Goal: Task Accomplishment & Management: Complete application form

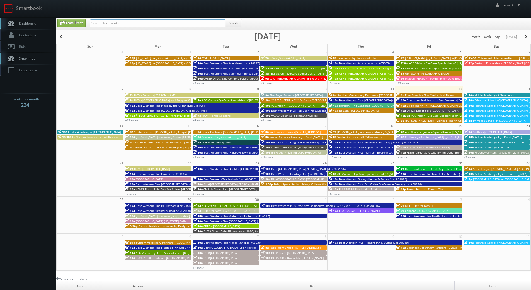
click at [152, 22] on input "text" at bounding box center [158, 23] width 136 height 8
type input "sci direct"
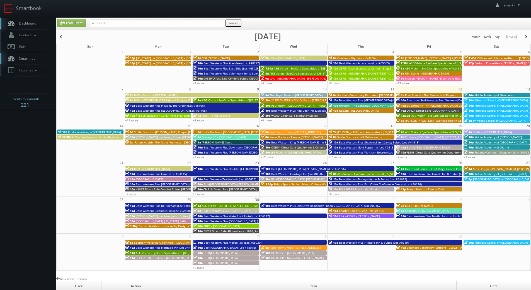
click at [240, 19] on button "Search" at bounding box center [233, 23] width 17 height 8
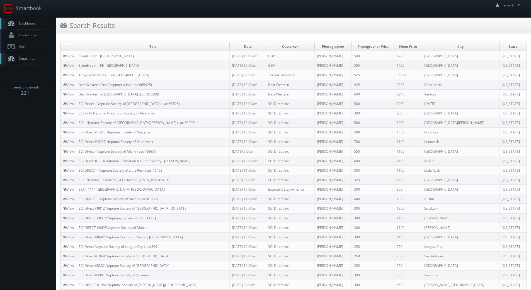
click at [29, 25] on span "Dashboard" at bounding box center [26, 23] width 20 height 5
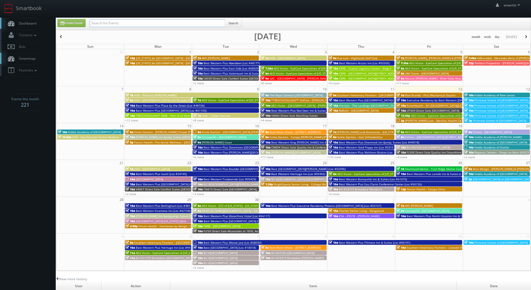
click at [97, 24] on input "text" at bounding box center [158, 23] width 136 height 8
type input "team snap"
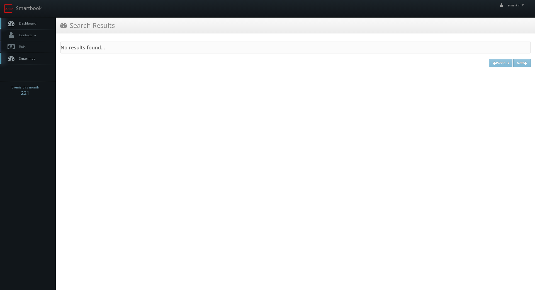
click at [28, 25] on span "Dashboard" at bounding box center [26, 23] width 20 height 5
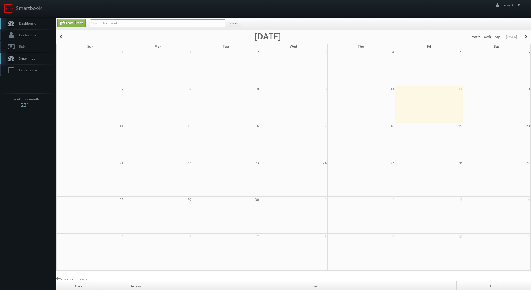
click at [102, 24] on input "text" at bounding box center [158, 23] width 136 height 8
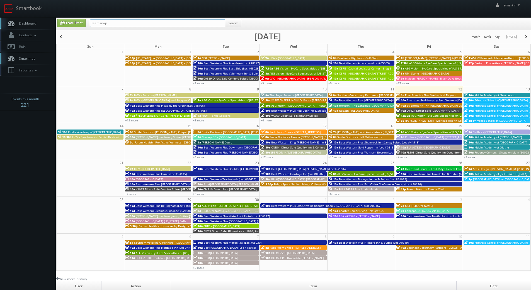
type input "teamsnap"
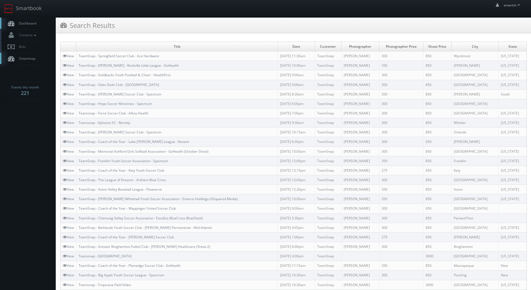
click at [27, 149] on body "Smartbook Toggle Side Navigation Toggle Top Navigation emartin emartin Profile …" at bounding box center [265, 230] width 531 height 460
click at [33, 23] on span "Dashboard" at bounding box center [26, 23] width 20 height 5
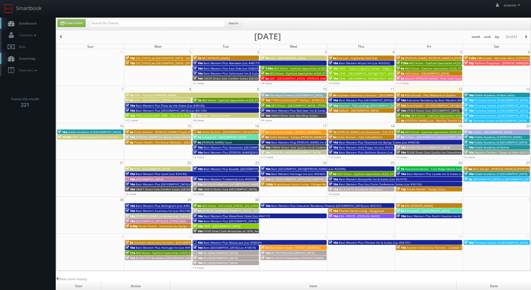
click at [36, 21] on span "Dashboard" at bounding box center [26, 23] width 20 height 5
click at [72, 26] on link "Create Event" at bounding box center [71, 23] width 28 height 8
type input "[DATE]"
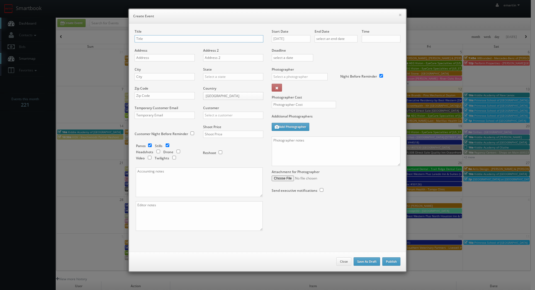
checkbox input "true"
type input "10:00am"
checkbox input "true"
click at [162, 39] on input "text" at bounding box center [199, 38] width 129 height 7
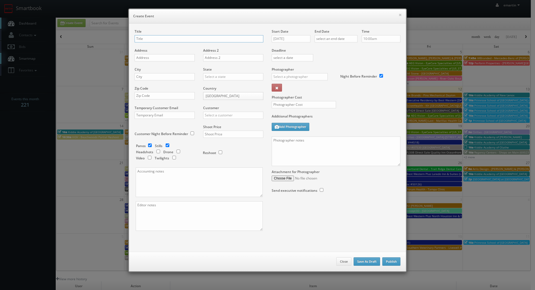
paste input "BU #00784"
click at [160, 35] on div "Title BU #00784" at bounding box center [199, 38] width 129 height 19
click at [161, 37] on input "BU #00784" at bounding box center [199, 38] width 129 height 7
paste input "Brookdale Novi"
type input "BU #00784 [GEOGRAPHIC_DATA]"
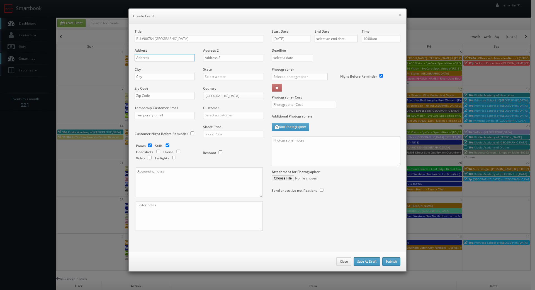
drag, startPoint x: 175, startPoint y: 57, endPoint x: 170, endPoint y: 59, distance: 6.2
click at [175, 57] on input "text" at bounding box center [165, 57] width 60 height 7
paste input "45182 West Park Drive"
type input "45182 West Park Drive"
drag, startPoint x: 184, startPoint y: 73, endPoint x: 181, endPoint y: 75, distance: 3.4
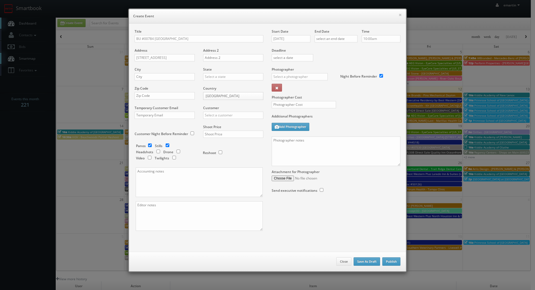
click at [181, 75] on div "City" at bounding box center [167, 76] width 64 height 19
click at [182, 76] on input "text" at bounding box center [165, 76] width 60 height 7
paste input "Novi"
type input "Novi"
click at [211, 76] on input "text" at bounding box center [233, 76] width 60 height 7
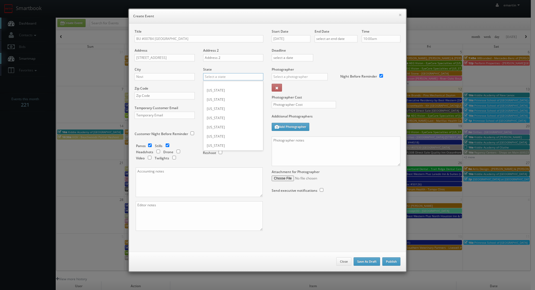
type input "i"
click at [226, 87] on div "[US_STATE]" at bounding box center [234, 85] width 60 height 9
type input "[US_STATE]"
drag, startPoint x: 186, startPoint y: 97, endPoint x: 209, endPoint y: 100, distance: 23.3
click at [186, 97] on input "text" at bounding box center [165, 95] width 60 height 7
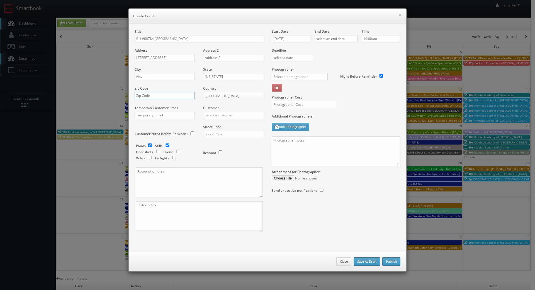
paste input "48377"
type input "48377"
click at [227, 113] on input "text" at bounding box center [233, 115] width 60 height 7
click at [227, 124] on div "Brookdale" at bounding box center [234, 124] width 60 height 9
type input "Brookdale"
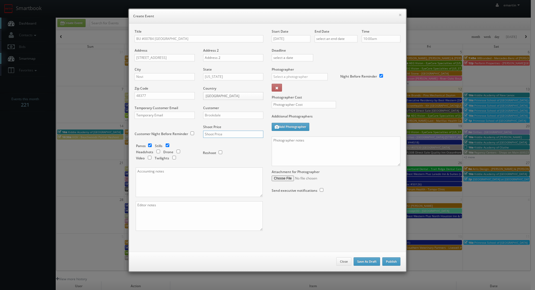
click at [225, 134] on input "text" at bounding box center [233, 134] width 60 height 7
type input "700"
click at [210, 145] on div "Reshoot" at bounding box center [231, 149] width 56 height 13
click at [147, 145] on input "checkbox" at bounding box center [150, 145] width 8 height 4
checkbox input "false"
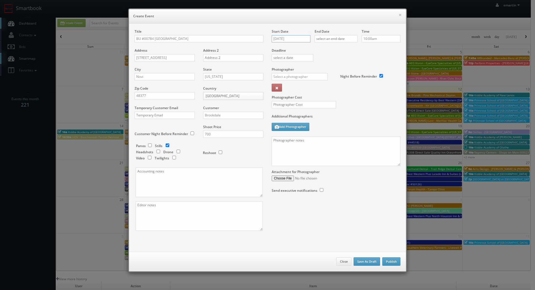
click at [294, 40] on input "[DATE]" at bounding box center [291, 38] width 39 height 7
click at [323, 50] on icon at bounding box center [323, 49] width 3 height 4
click at [295, 90] on td "21" at bounding box center [292, 89] width 8 height 8
type input "10/21/2025"
drag, startPoint x: 345, startPoint y: 56, endPoint x: 339, endPoint y: 41, distance: 16.5
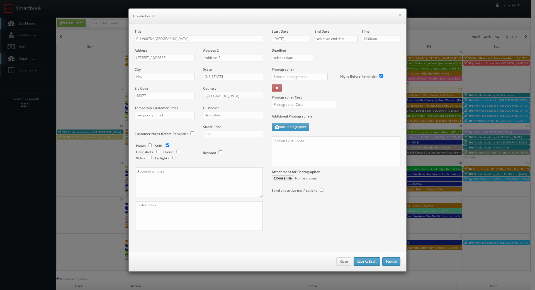
click at [343, 54] on div "Deadline" at bounding box center [336, 48] width 137 height 38
click at [340, 41] on input "text" at bounding box center [336, 38] width 43 height 7
click at [366, 49] on icon at bounding box center [365, 49] width 3 height 4
click at [332, 89] on td "21" at bounding box center [335, 89] width 8 height 8
type input "10/21/2025"
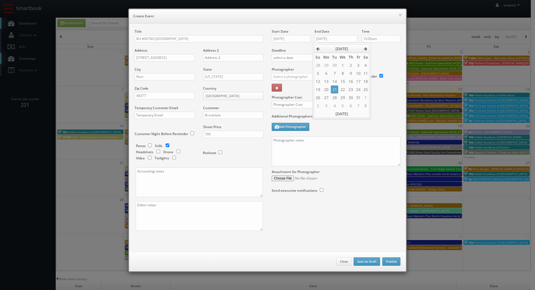
click at [400, 51] on label "Deadline" at bounding box center [336, 50] width 137 height 5
click at [306, 74] on input "text" at bounding box center [300, 76] width 56 height 7
click at [297, 88] on div "[PERSON_NAME]" at bounding box center [302, 89] width 60 height 9
type input "[PERSON_NAME]"
click at [315, 121] on label "Additional Photographers" at bounding box center [336, 118] width 129 height 8
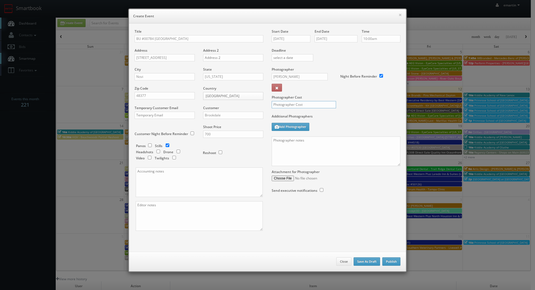
click at [308, 106] on input "text" at bounding box center [304, 104] width 64 height 7
type input "250"
click at [344, 105] on div "Photographer Cost 250" at bounding box center [336, 90] width 137 height 47
drag, startPoint x: 291, startPoint y: 157, endPoint x: 301, endPoint y: 159, distance: 9.5
click at [292, 155] on textarea at bounding box center [336, 151] width 129 height 30
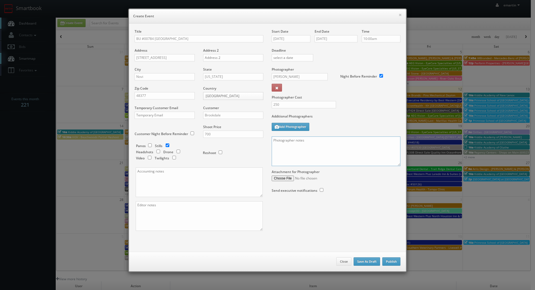
paste textarea "Onsite contact is We need to deliver 10 stills to the client so please take at …"
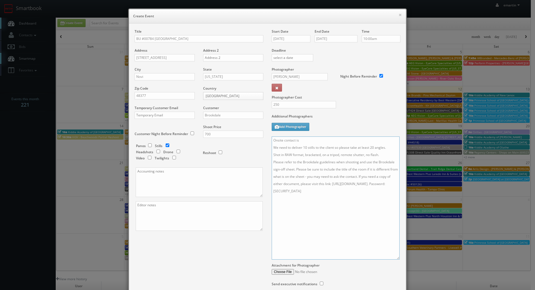
drag, startPoint x: 396, startPoint y: 163, endPoint x: 393, endPoint y: 255, distance: 92.1
click at [395, 259] on textarea "Onsite contact is We need to deliver 10 stills to the client so please take at …" at bounding box center [336, 197] width 128 height 123
click at [319, 139] on textarea "Onsite contact is We need to deliver 10 stills to the client so please take at …" at bounding box center [336, 199] width 128 height 127
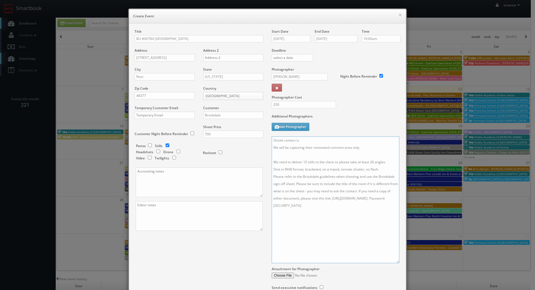
click at [390, 163] on textarea "Onsite contact is We will be capturing their renovated common area only. We nee…" at bounding box center [336, 199] width 128 height 127
click at [387, 172] on textarea "Onsite contact is We will be capturing their renovated common area only. We nee…" at bounding box center [336, 199] width 128 height 127
click at [320, 143] on textarea "Onsite contact is We will be capturing their renovated common area only. We nee…" at bounding box center [336, 199] width 128 height 127
paste textarea "Amanda Walke"
type textarea "Onsite contact is Amanda Walker. We will be capturing their renovated common ar…"
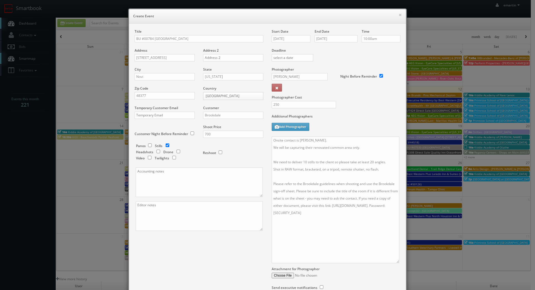
click at [390, 117] on label "Additional Photographers" at bounding box center [336, 118] width 129 height 8
click at [373, 113] on div "Photographer Cost 250" at bounding box center [336, 90] width 137 height 47
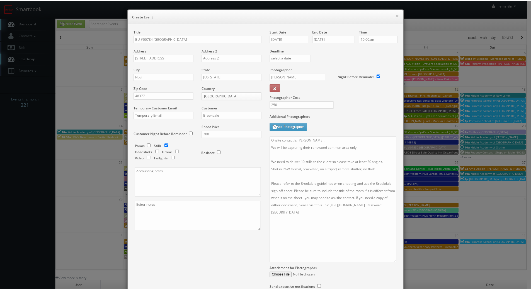
scroll to position [51, 0]
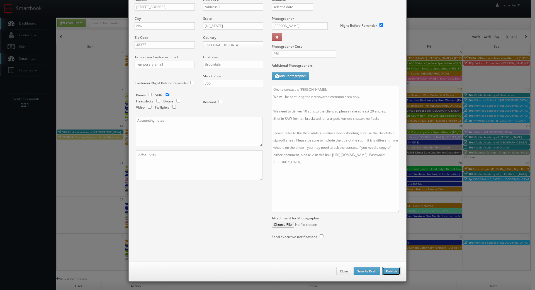
click at [389, 267] on button "Publish" at bounding box center [392, 271] width 18 height 8
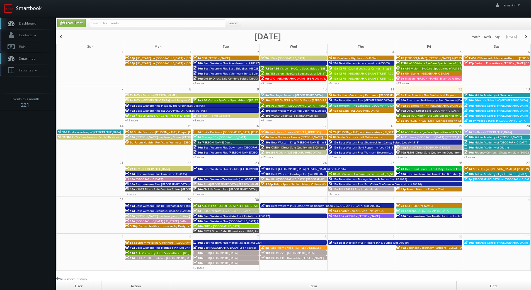
click at [25, 16] on link "Smartbook" at bounding box center [23, 8] width 46 height 17
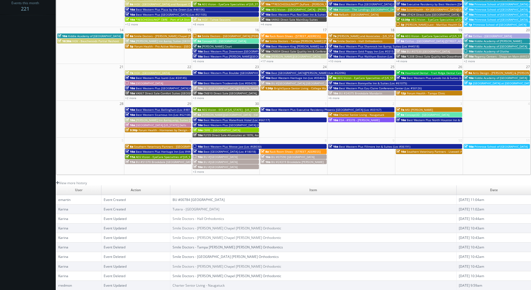
click at [216, 200] on link "BU #00784 [GEOGRAPHIC_DATA]" at bounding box center [199, 199] width 52 height 5
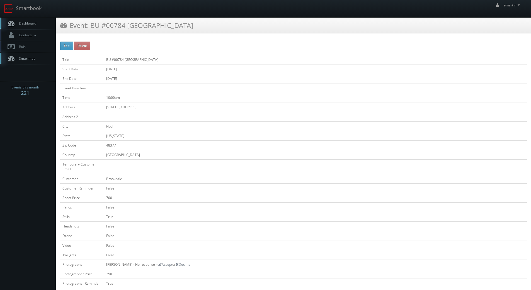
click at [44, 27] on link "Dashboard" at bounding box center [28, 23] width 56 height 11
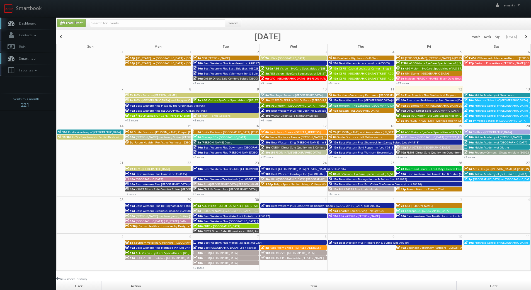
click at [40, 24] on link "Dashboard" at bounding box center [28, 23] width 56 height 11
click at [31, 26] on link "Dashboard" at bounding box center [28, 23] width 56 height 11
drag, startPoint x: 43, startPoint y: 23, endPoint x: 47, endPoint y: 24, distance: 4.5
click at [42, 23] on link "Dashboard" at bounding box center [28, 23] width 56 height 11
click at [82, 24] on link "Create Event" at bounding box center [71, 23] width 28 height 8
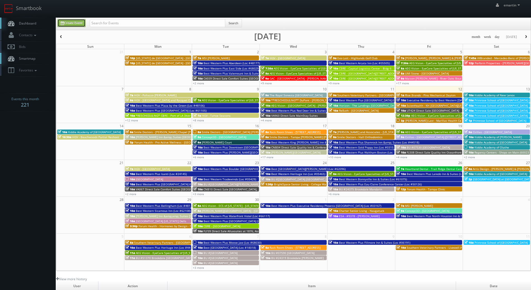
type input "[DATE]"
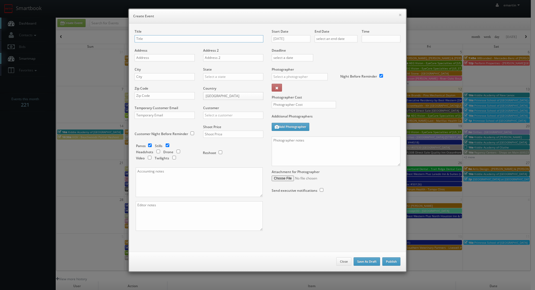
checkbox input "true"
type input "10:00am"
checkbox input "true"
drag, startPoint x: 150, startPoint y: 38, endPoint x: 148, endPoint y: 34, distance: 4.6
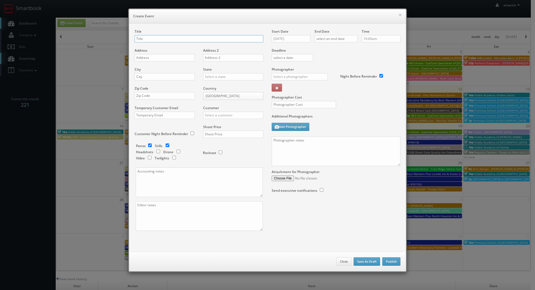
click at [150, 38] on input "text" at bounding box center [199, 38] width 129 height 7
paste input "BU #03500"
click at [169, 35] on input "BU #03500" at bounding box center [199, 38] width 129 height 7
paste input "Brookdale North Augusta"
type input "BU #[GEOGRAPHIC_DATA]"
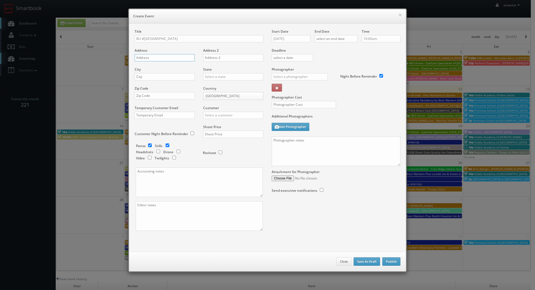
click at [161, 56] on input "text" at bounding box center [165, 57] width 60 height 7
paste input "105 North Hills Drive"
type input "105 North Hills Drive"
click at [167, 74] on input "text" at bounding box center [165, 76] width 60 height 7
paste input "North Augusta"
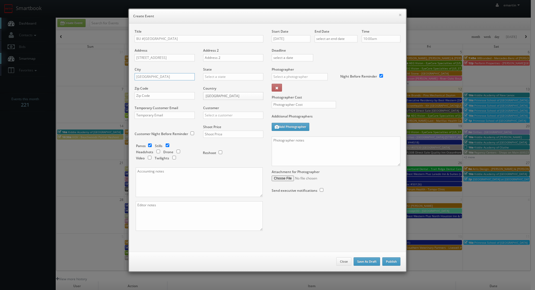
type input "North Augusta"
click at [223, 77] on input "text" at bounding box center [233, 76] width 60 height 7
click at [212, 87] on div "[US_STATE]" at bounding box center [234, 85] width 60 height 9
type input "[US_STATE]"
click at [170, 95] on input "text" at bounding box center [165, 95] width 60 height 7
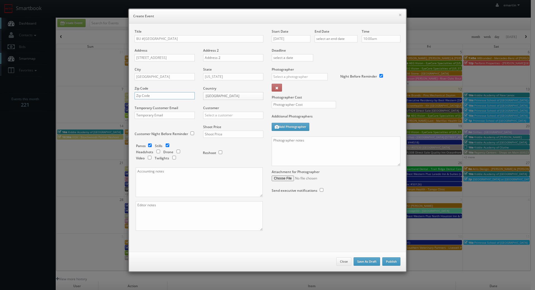
paste input "29841-0102"
type input "29841-0102"
click at [241, 116] on input "text" at bounding box center [233, 115] width 60 height 7
click at [235, 122] on div "Brookdale" at bounding box center [234, 124] width 60 height 9
type input "Brookdale"
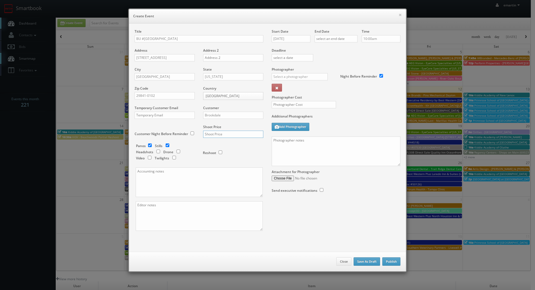
click at [223, 135] on input "text" at bounding box center [233, 134] width 60 height 7
type input "700"
click at [227, 148] on div "Reshoot" at bounding box center [231, 149] width 56 height 13
click at [281, 37] on input "[DATE]" at bounding box center [291, 38] width 39 height 7
click at [294, 86] on td "23" at bounding box center [292, 89] width 8 height 8
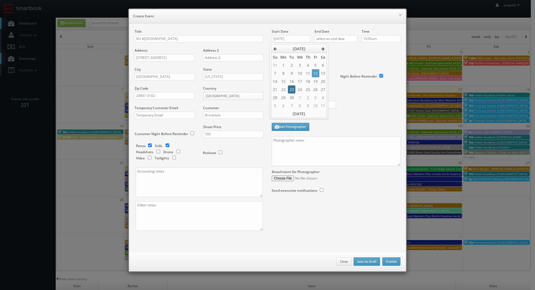
type input "09/23/2025"
click at [340, 36] on input "text" at bounding box center [336, 38] width 43 height 7
click at [333, 90] on td "23" at bounding box center [335, 89] width 8 height 8
type input "09/23/2025"
click at [385, 57] on div "Deadline" at bounding box center [336, 48] width 137 height 38
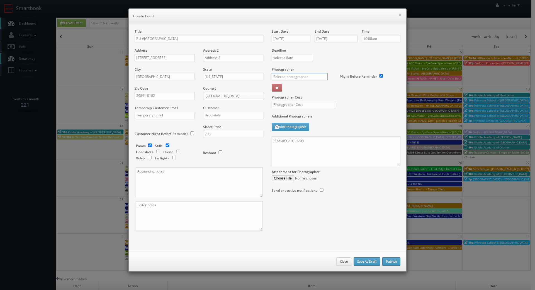
drag, startPoint x: 314, startPoint y: 76, endPoint x: 311, endPoint y: 74, distance: 3.1
click at [313, 75] on input "text" at bounding box center [300, 76] width 56 height 7
click at [284, 100] on div "[PERSON_NAME]" at bounding box center [302, 98] width 60 height 9
type input "[PERSON_NAME]"
drag, startPoint x: 289, startPoint y: 103, endPoint x: 292, endPoint y: 103, distance: 3.3
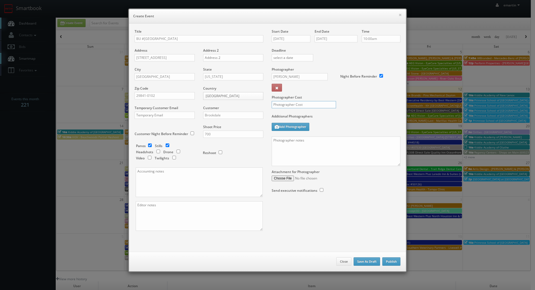
click at [291, 103] on input "text" at bounding box center [304, 104] width 64 height 7
type input "250"
click at [344, 105] on div "Photographer Cost 250" at bounding box center [336, 90] width 137 height 47
click at [148, 144] on input "checkbox" at bounding box center [150, 145] width 8 height 4
checkbox input "false"
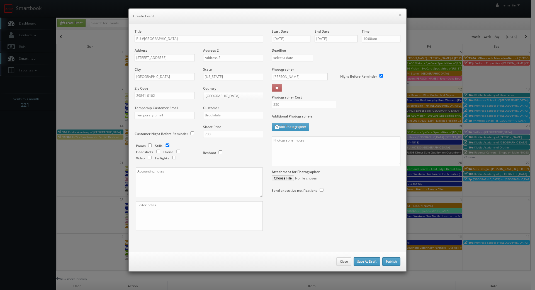
click at [357, 122] on div "Additional Photographers Add Photographer" at bounding box center [336, 125] width 129 height 23
click at [320, 151] on textarea at bounding box center [336, 151] width 129 height 30
paste textarea "Onsite contact is We need to deliver 10 stills to the client so please take at …"
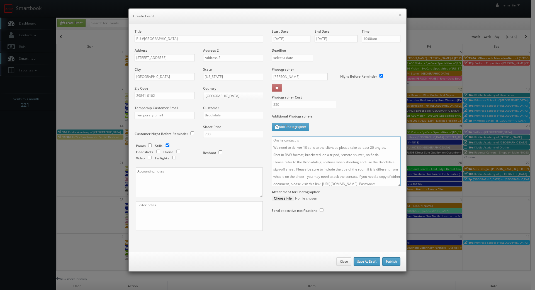
drag, startPoint x: 394, startPoint y: 164, endPoint x: 387, endPoint y: 223, distance: 59.3
click at [387, 186] on textarea "Onsite contact is We need to deliver 10 stills to the client so please take at …" at bounding box center [336, 161] width 129 height 50
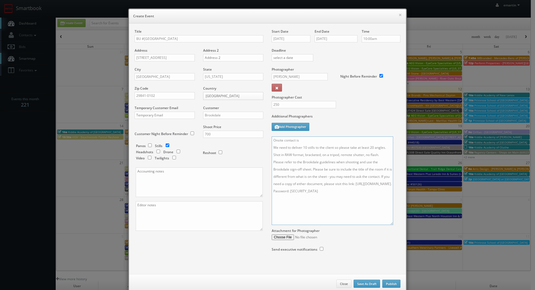
click at [342, 142] on textarea "Onsite contact is We need to deliver 10 stills to the client so please take at …" at bounding box center [333, 180] width 122 height 88
click at [337, 138] on textarea "Onsite contact is This will be to capture their new interior paint, and exterio…" at bounding box center [333, 180] width 122 height 88
click at [309, 137] on textarea "Onsite contact is This will be to capture their new interior paint, and exterio…" at bounding box center [333, 180] width 122 height 88
paste textarea "[PERSON_NAME]"
click at [354, 127] on div "Additional Photographers Add Photographer" at bounding box center [336, 125] width 129 height 23
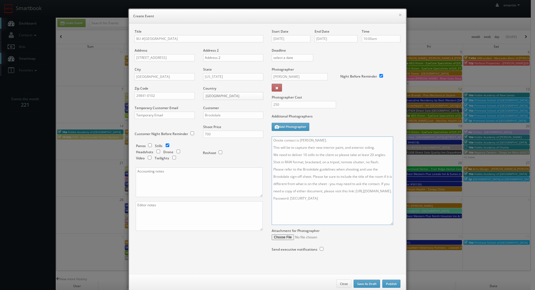
click at [337, 137] on textarea "Onsite contact is Rebecca Campbell. This will be to capture their new interior …" at bounding box center [333, 180] width 122 height 88
click at [378, 146] on textarea "Onsite contact is Rebecca Campbell. This will be to capture their new interior …" at bounding box center [333, 180] width 122 height 88
click at [383, 169] on textarea "Onsite contact is Rebecca Campbell. This will be to capture their new interior …" at bounding box center [333, 180] width 122 height 88
type textarea "Onsite contact is Rebecca Campbell. This will be to capture their new interior …"
click at [370, 120] on label "Additional Photographers" at bounding box center [336, 118] width 129 height 8
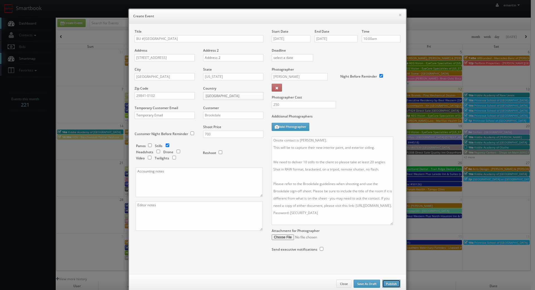
click at [395, 286] on button "Publish" at bounding box center [392, 283] width 18 height 8
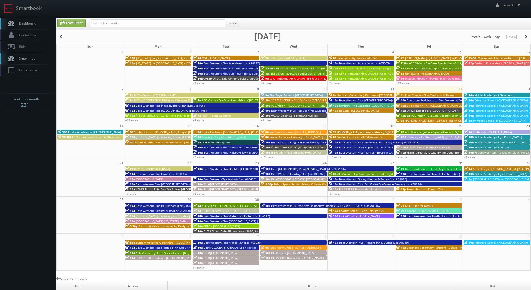
click at [41, 25] on link "Dashboard" at bounding box center [28, 23] width 56 height 11
click at [28, 24] on span "Dashboard" at bounding box center [26, 23] width 20 height 5
click at [36, 16] on link "Smartbook" at bounding box center [23, 8] width 46 height 17
drag, startPoint x: 0, startPoint y: 0, endPoint x: 71, endPoint y: 23, distance: 75.1
click at [71, 23] on link "Create Event" at bounding box center [71, 23] width 28 height 8
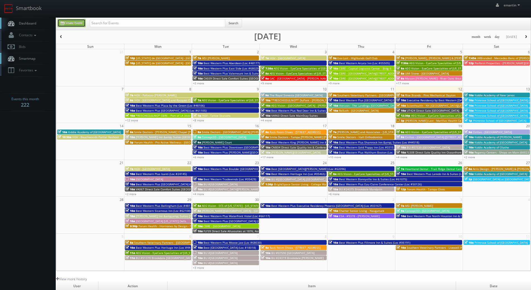
type input "[DATE]"
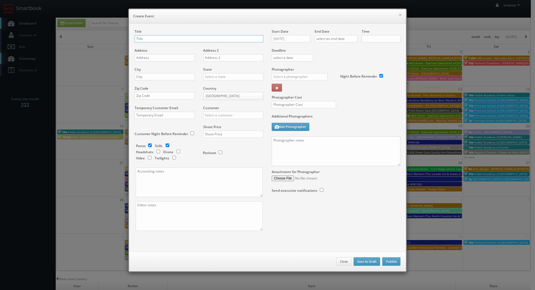
checkbox input "true"
type input "10:00am"
checkbox input "true"
paste input "BU #02370"
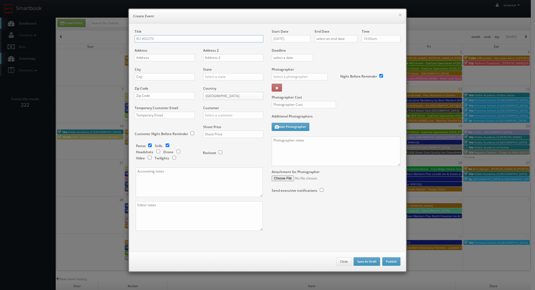
drag, startPoint x: 183, startPoint y: 35, endPoint x: 185, endPoint y: 38, distance: 3.8
click at [183, 36] on input "BU #02370" at bounding box center [199, 38] width 129 height 7
paste input "Brookdale Troy AL"
type input "BU #02370 Brookdale Troy AL"
drag, startPoint x: 165, startPoint y: 59, endPoint x: 159, endPoint y: 61, distance: 5.9
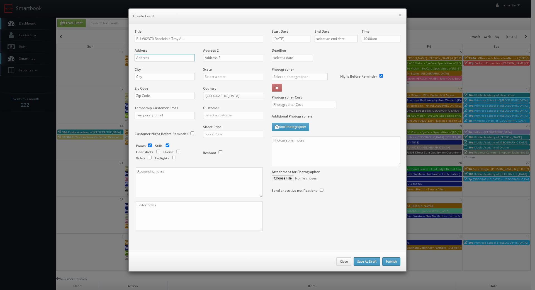
click at [165, 59] on input "text" at bounding box center [165, 57] width 60 height 7
paste input "[STREET_ADDRESS]"
type input "[STREET_ADDRESS]"
drag, startPoint x: 164, startPoint y: 74, endPoint x: 167, endPoint y: 74, distance: 3.7
click at [164, 74] on input "text" at bounding box center [165, 76] width 60 height 7
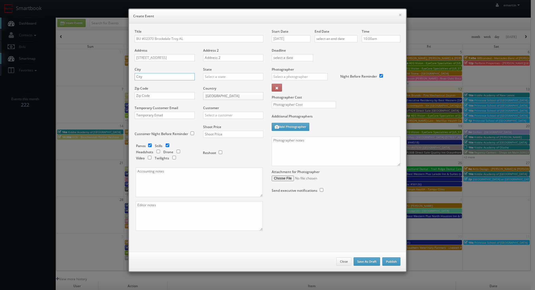
paste input "[PERSON_NAME]"
type input "[PERSON_NAME]"
click at [218, 80] on input "text" at bounding box center [233, 76] width 60 height 7
click at [211, 85] on div "[US_STATE]" at bounding box center [234, 85] width 60 height 9
type input "[US_STATE]"
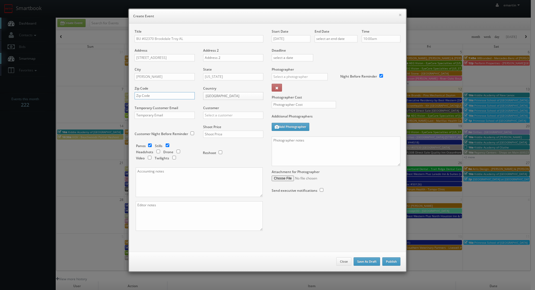
drag, startPoint x: 145, startPoint y: 92, endPoint x: 173, endPoint y: 99, distance: 29.6
click at [145, 92] on input "text" at bounding box center [165, 95] width 60 height 7
paste input "48098-4433"
type input "48098-4433"
click at [236, 117] on input "text" at bounding box center [233, 115] width 60 height 7
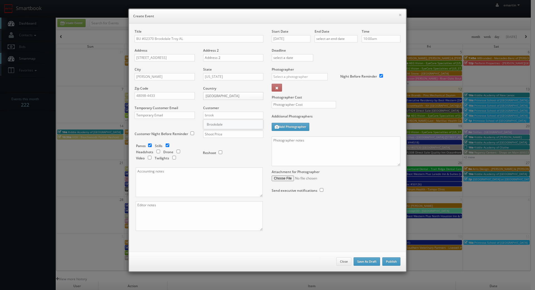
click at [232, 124] on div "Brookdale" at bounding box center [234, 124] width 60 height 9
type input "Brookdale"
click at [229, 134] on input "text" at bounding box center [233, 134] width 60 height 7
type input "700"
click at [230, 159] on div "Reshoot" at bounding box center [227, 152] width 61 height 18
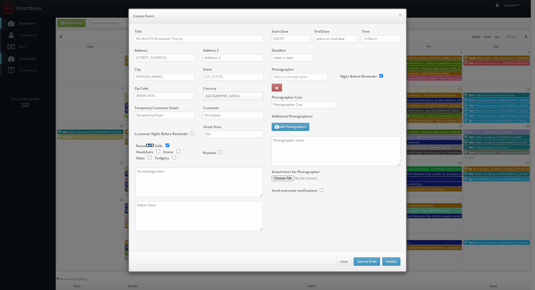
click at [147, 144] on input "checkbox" at bounding box center [150, 145] width 8 height 4
checkbox input "false"
click at [282, 38] on input "09/12/2025" at bounding box center [291, 38] width 39 height 7
click at [326, 49] on th at bounding box center [324, 49] width 8 height 8
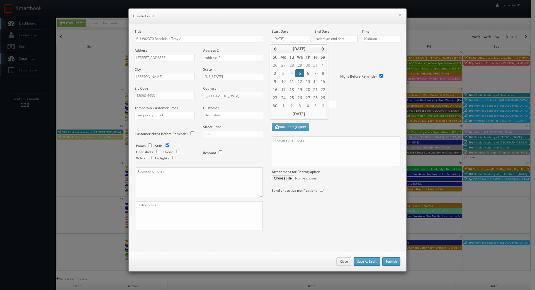
click at [296, 73] on td "5" at bounding box center [300, 73] width 9 height 8
click at [292, 73] on td "4" at bounding box center [292, 73] width 8 height 8
type input "11/04/2025"
drag, startPoint x: 350, startPoint y: 67, endPoint x: 350, endPoint y: 60, distance: 7.8
click at [350, 67] on div "Night Before Reminder" at bounding box center [368, 73] width 64 height 13
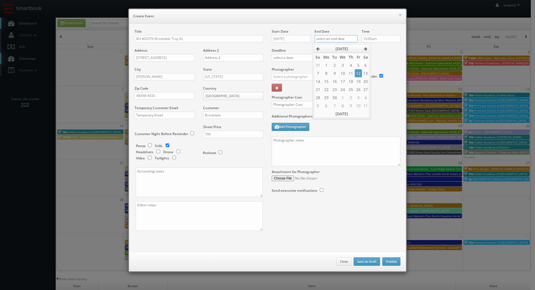
click at [350, 37] on input "text" at bounding box center [336, 38] width 43 height 7
click at [368, 50] on icon at bounding box center [365, 49] width 3 height 4
click at [337, 72] on td "4" at bounding box center [335, 73] width 8 height 8
type input "11/04/2025"
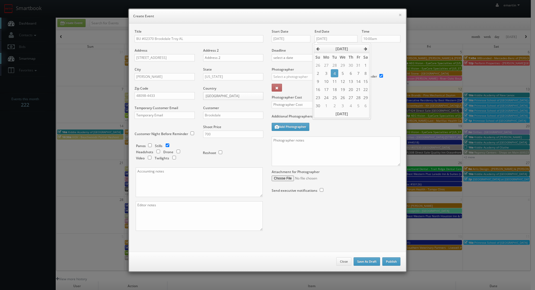
drag, startPoint x: 393, startPoint y: 54, endPoint x: 351, endPoint y: 65, distance: 43.2
click at [392, 54] on div "Deadline" at bounding box center [336, 48] width 137 height 38
click at [313, 72] on div "Photographer _justin _photog1 Glen Aronwits Chris Dailey John Varnedore John Sa…" at bounding box center [304, 81] width 64 height 28
click at [307, 77] on input "text" at bounding box center [300, 76] width 56 height 7
click at [300, 89] on div "[PERSON_NAME]" at bounding box center [302, 89] width 60 height 9
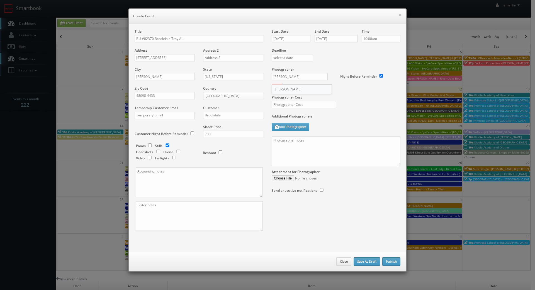
type input "[PERSON_NAME]"
click at [330, 101] on input "text" at bounding box center [304, 104] width 64 height 7
type input "250"
click at [334, 115] on label "Additional Photographers" at bounding box center [336, 118] width 129 height 8
click at [315, 159] on textarea at bounding box center [336, 151] width 129 height 30
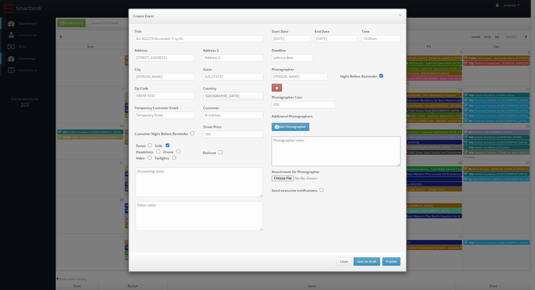
paste textarea "Onsite contact is We need to deliver 10 stills to the client so please take at …"
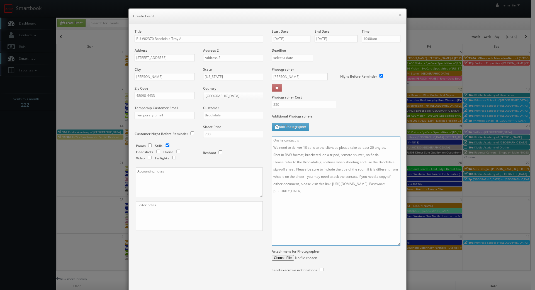
drag, startPoint x: 397, startPoint y: 163, endPoint x: 397, endPoint y: 243, distance: 79.5
click at [397, 243] on textarea "Onsite contact is We need to deliver 10 stills to the client so please take at …" at bounding box center [336, 190] width 129 height 109
click at [374, 143] on textarea "Onsite contact is We need to deliver 10 stills to the client so please take at …" at bounding box center [336, 190] width 129 height 109
click at [390, 163] on textarea "Onsite contact is We need to deliver 10 stills to the client so please take at …" at bounding box center [336, 190] width 129 height 109
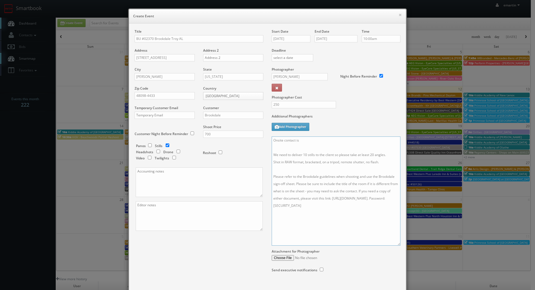
click at [341, 140] on textarea "Onsite contact is We need to deliver 10 stills to the client so please take at …" at bounding box center [336, 190] width 129 height 109
paste textarea "Amanda Walker"
click at [347, 141] on textarea "Onsite contact is Amanda Walker We need to deliver 10 stills to the client so p…" at bounding box center [336, 190] width 129 height 109
click at [333, 112] on div "250" at bounding box center [302, 107] width 69 height 13
click at [329, 146] on textarea "Onsite contact is Amanda Walker. We need to deliver 10 stills to the client so …" at bounding box center [336, 190] width 129 height 109
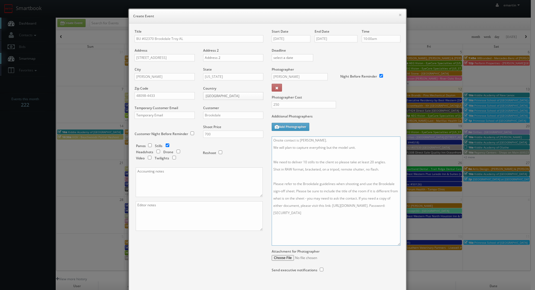
type textarea "Onsite contact is Amanda Walker. We will plan to capture everything but the mod…"
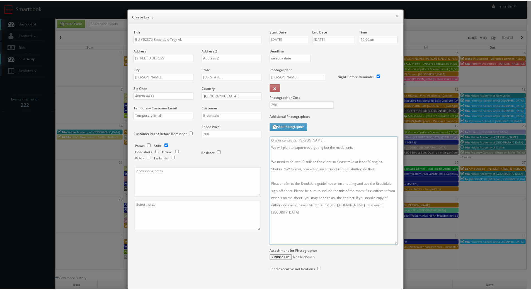
scroll to position [33, 0]
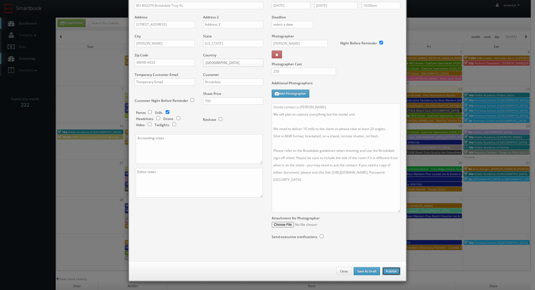
click at [394, 269] on button "Publish" at bounding box center [392, 271] width 18 height 8
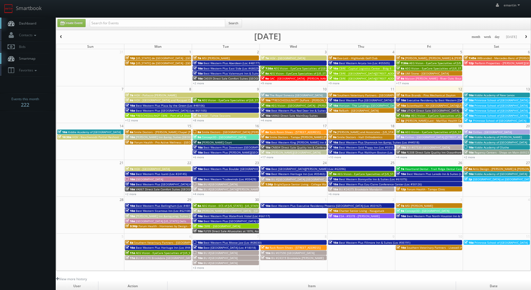
click at [32, 23] on span "Dashboard" at bounding box center [26, 23] width 20 height 5
drag, startPoint x: 26, startPoint y: 22, endPoint x: 30, endPoint y: 22, distance: 3.6
click at [26, 22] on span "Dashboard" at bounding box center [26, 23] width 20 height 5
click at [76, 23] on link "Create Event" at bounding box center [71, 23] width 28 height 8
type input "[DATE]"
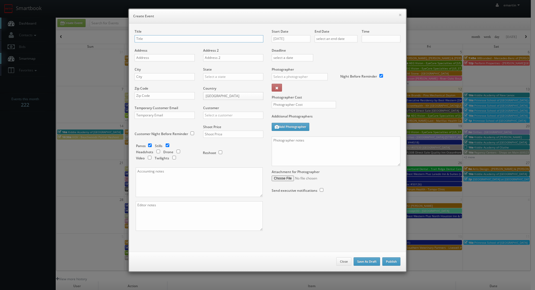
checkbox input "true"
type input "10:00am"
checkbox input "true"
drag, startPoint x: 153, startPoint y: 35, endPoint x: 154, endPoint y: 39, distance: 4.0
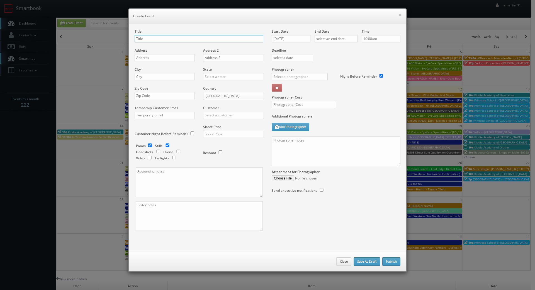
click at [153, 36] on input "text" at bounding box center [199, 38] width 129 height 7
paste input "BU #24539"
click at [197, 34] on div "Title BU #24539" at bounding box center [199, 38] width 129 height 19
click at [189, 38] on input "BU #24539" at bounding box center [199, 38] width 129 height 7
paste input "Brookdale [PERSON_NAME]"
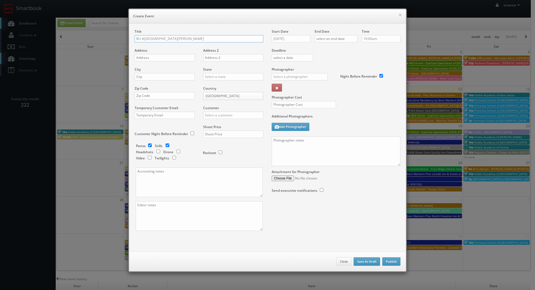
type input "BU #[GEOGRAPHIC_DATA][PERSON_NAME]"
click at [139, 54] on div "Address" at bounding box center [167, 57] width 64 height 19
click at [144, 58] on input "text" at bounding box center [165, 57] width 60 height 7
paste input "[STREET_ADDRESS]"
type input "[STREET_ADDRESS]"
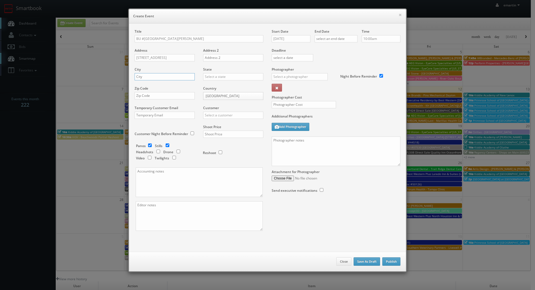
click at [149, 76] on input "text" at bounding box center [165, 76] width 60 height 7
paste input "Hartwell"
type input "Hartwell"
click at [228, 78] on input "text" at bounding box center [233, 76] width 60 height 7
click at [221, 88] on div "[US_STATE]" at bounding box center [234, 85] width 60 height 9
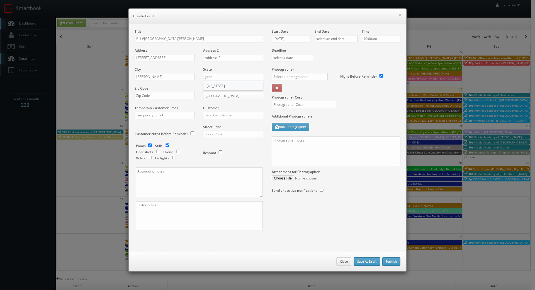
type input "[US_STATE]"
click at [151, 96] on input "text" at bounding box center [165, 95] width 60 height 7
paste input "30643"
type input "30643"
click at [228, 117] on input "text" at bounding box center [233, 115] width 60 height 7
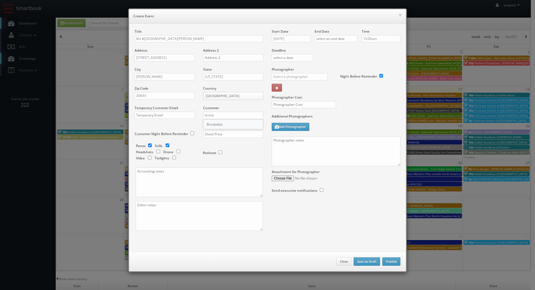
click at [221, 122] on div "Brookdale" at bounding box center [234, 124] width 60 height 9
type input "Brookdale"
click at [212, 134] on input "text" at bounding box center [233, 134] width 60 height 7
type input "700"
click at [199, 144] on div "Reshoot" at bounding box center [227, 152] width 61 height 18
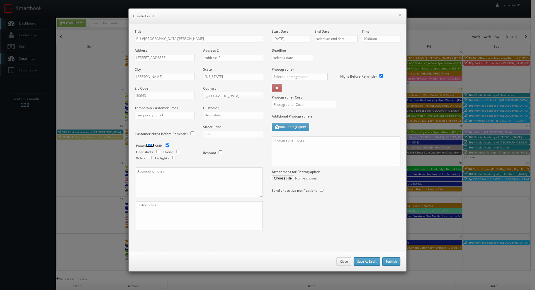
click at [150, 144] on input "checkbox" at bounding box center [150, 145] width 8 height 4
checkbox input "false"
drag, startPoint x: 279, startPoint y: 41, endPoint x: 285, endPoint y: 39, distance: 5.7
click at [280, 40] on input "[DATE]" at bounding box center [291, 38] width 39 height 7
click at [324, 50] on icon at bounding box center [323, 49] width 3 height 4
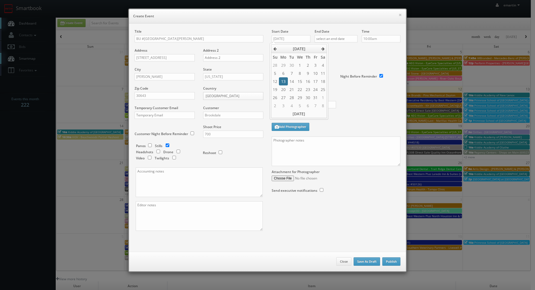
click at [287, 83] on td "13" at bounding box center [283, 81] width 9 height 8
click at [290, 81] on td "14" at bounding box center [292, 81] width 8 height 8
type input "10/14/2025"
click at [342, 62] on div "Deadline" at bounding box center [336, 48] width 137 height 38
click at [345, 31] on div "End Date" at bounding box center [336, 38] width 43 height 19
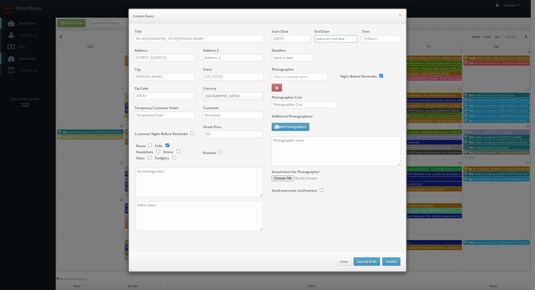
click at [348, 40] on input "text" at bounding box center [336, 38] width 43 height 7
click at [367, 49] on icon at bounding box center [365, 49] width 3 height 4
click at [335, 79] on td "14" at bounding box center [335, 81] width 8 height 8
type input "10/14/2025"
drag, startPoint x: 386, startPoint y: 60, endPoint x: 354, endPoint y: 65, distance: 31.9
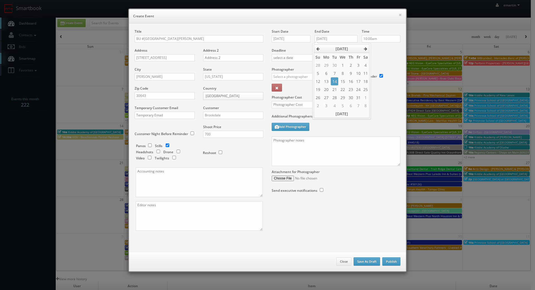
click at [385, 60] on div "Deadline" at bounding box center [336, 48] width 137 height 38
click at [306, 78] on input "text" at bounding box center [300, 76] width 56 height 7
click at [272, 90] on div "[PERSON_NAME]" at bounding box center [302, 89] width 60 height 9
type input "[PERSON_NAME]"
click at [284, 103] on input "text" at bounding box center [304, 104] width 64 height 7
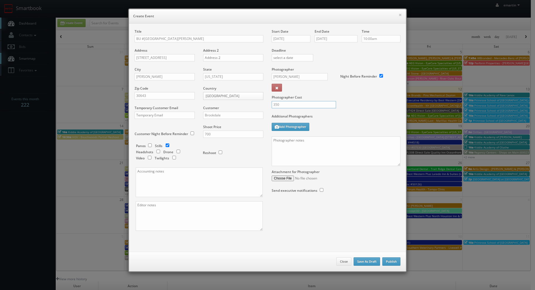
type input "350"
drag, startPoint x: 349, startPoint y: 93, endPoint x: 13, endPoint y: 85, distance: 336.7
click at [349, 93] on div "Photographer Cost 350" at bounding box center [336, 90] width 137 height 47
drag, startPoint x: 338, startPoint y: 153, endPoint x: 341, endPoint y: 152, distance: 2.9
click at [338, 153] on textarea at bounding box center [336, 151] width 129 height 30
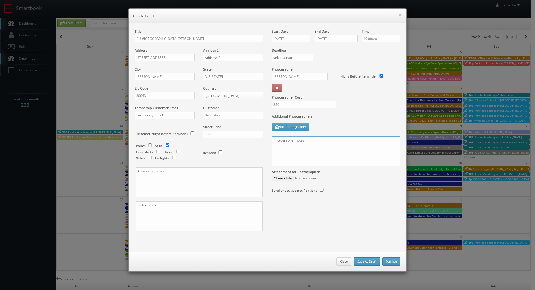
paste textarea "Onsite contact is We need to deliver 10 stills to the client so please take at …"
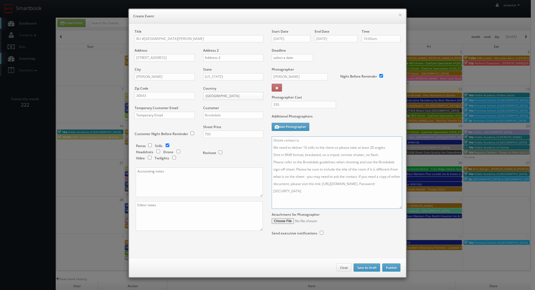
drag, startPoint x: 396, startPoint y: 164, endPoint x: 397, endPoint y: 213, distance: 49.1
click at [397, 209] on textarea "Onsite contact is We need to deliver 10 stills to the client so please take at …" at bounding box center [337, 172] width 131 height 72
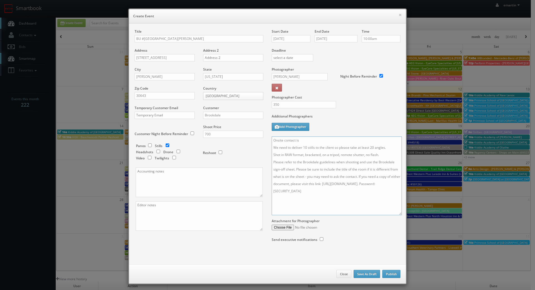
click at [322, 140] on textarea "Onsite contact is We need to deliver 10 stills to the client so please take at …" at bounding box center [337, 175] width 130 height 79
click at [394, 162] on textarea "Onsite contact is We need to deliver 10 stills to the client so please take at …" at bounding box center [337, 175] width 130 height 79
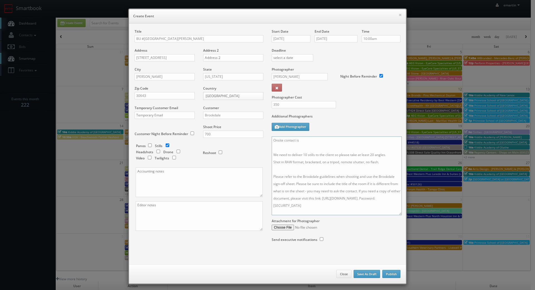
click at [317, 141] on textarea "Onsite contact is We need to deliver 10 stills to the client so please take at …" at bounding box center [337, 175] width 130 height 79
paste textarea "Rebecca Campbell"
type textarea "Onsite contact is Rebecca Campbell. We need to deliver 10 stills to the client …"
click at [391, 276] on button "Publish" at bounding box center [392, 274] width 18 height 8
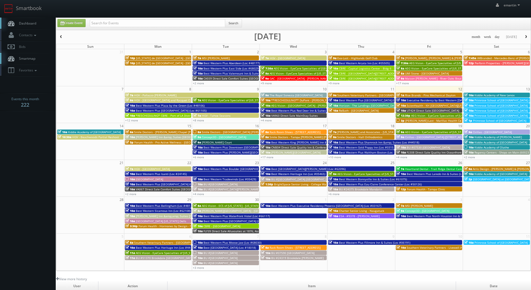
click at [38, 26] on link "Dashboard" at bounding box center [28, 23] width 56 height 11
click at [66, 25] on link "Create Event" at bounding box center [71, 23] width 28 height 8
type input "[DATE]"
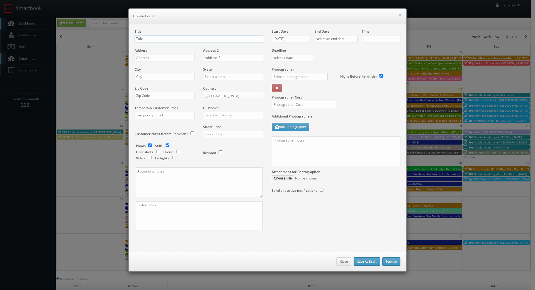
checkbox input "true"
type input "10:00am"
checkbox input "true"
paste input "BU #03080"
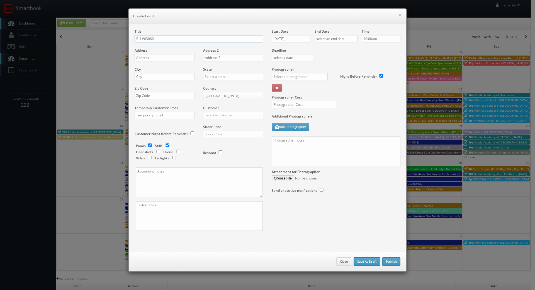
click at [173, 39] on input "BU #03080" at bounding box center [199, 38] width 129 height 7
paste input "Brookdale Wilmington"
type input "BU #03080 [GEOGRAPHIC_DATA]"
drag, startPoint x: 152, startPoint y: 59, endPoint x: 108, endPoint y: 66, distance: 44.9
click at [152, 59] on input "text" at bounding box center [165, 57] width 60 height 7
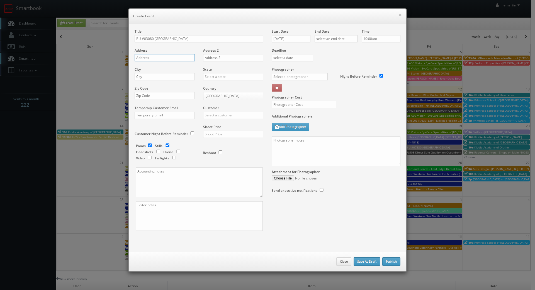
paste input "3501 Converse Drive"
type input "3501 Converse Drive"
click at [154, 73] on div "City" at bounding box center [167, 76] width 64 height 19
drag, startPoint x: 155, startPoint y: 75, endPoint x: 176, endPoint y: 76, distance: 20.7
click at [155, 75] on input "text" at bounding box center [165, 76] width 60 height 7
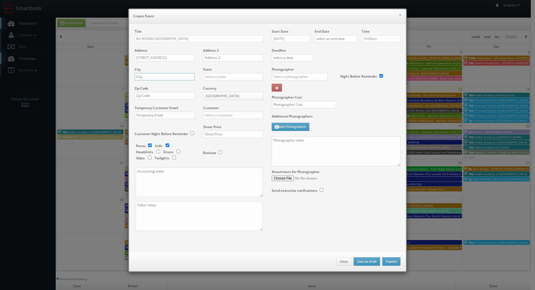
paste input "Wilmington"
type input "Wilmington"
click at [226, 77] on input "text" at bounding box center [233, 76] width 60 height 7
click at [223, 82] on div "[US_STATE]" at bounding box center [234, 85] width 60 height 9
type input "[US_STATE]"
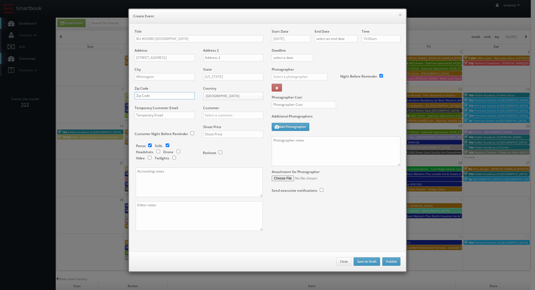
click at [161, 96] on input "text" at bounding box center [165, 95] width 60 height 7
paste input "28403-6179"
type input "28403-6179"
click at [234, 119] on input "text" at bounding box center [233, 115] width 60 height 7
click at [233, 123] on div "Brookdale" at bounding box center [234, 124] width 60 height 9
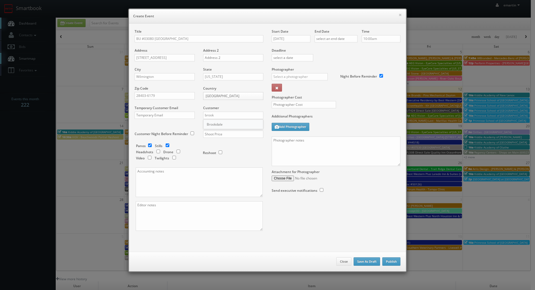
type input "Brookdale"
click at [222, 130] on div "Shoot Price" at bounding box center [231, 133] width 64 height 19
type input "700"
click at [233, 152] on div "Reshoot" at bounding box center [231, 149] width 56 height 13
click at [146, 146] on input "checkbox" at bounding box center [150, 145] width 8 height 4
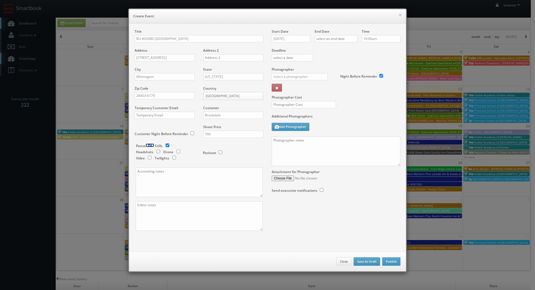
checkbox input "false"
click at [287, 37] on input "09/12/2025" at bounding box center [291, 38] width 39 height 7
click at [324, 49] on icon at bounding box center [323, 49] width 3 height 4
click at [303, 88] on td "22" at bounding box center [300, 89] width 9 height 8
type input "10/22/2025"
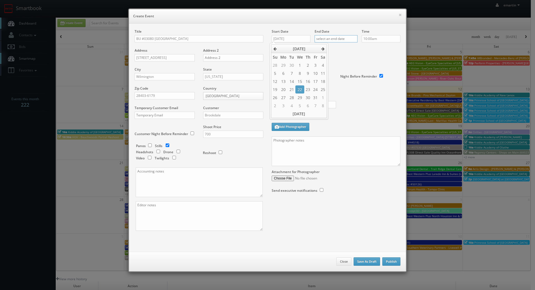
click at [342, 36] on input "text" at bounding box center [336, 38] width 43 height 7
click at [368, 47] on icon at bounding box center [365, 49] width 3 height 4
click at [347, 87] on tr "19 20 21 22 23 24 25" at bounding box center [342, 89] width 56 height 8
click at [345, 89] on td "22" at bounding box center [343, 89] width 9 height 8
type input "10/22/2025"
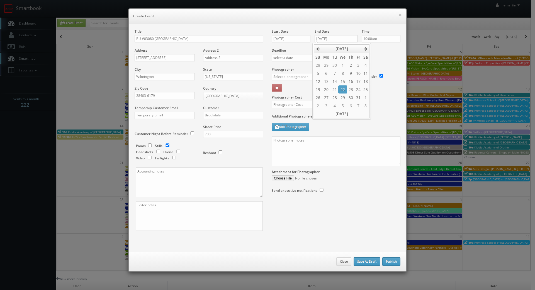
click at [373, 63] on div "Deadline" at bounding box center [336, 48] width 137 height 38
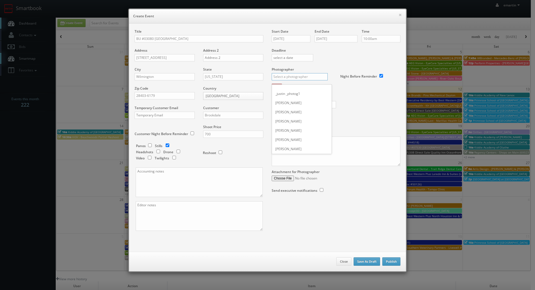
click at [300, 76] on input "text" at bounding box center [300, 76] width 56 height 7
click at [312, 91] on div "Crystal Glass" at bounding box center [302, 89] width 60 height 9
type input "Crystal Glass"
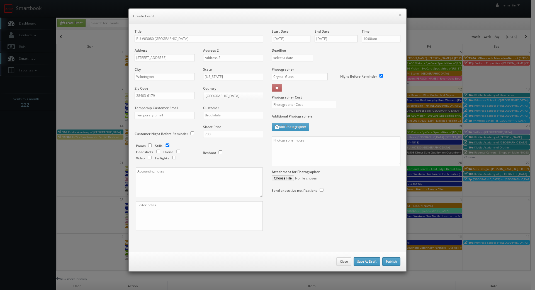
drag, startPoint x: 306, startPoint y: 104, endPoint x: 309, endPoint y: 103, distance: 3.4
click at [306, 104] on input "text" at bounding box center [304, 104] width 64 height 7
type input "250"
click at [345, 98] on label "Photographer Cost" at bounding box center [336, 97] width 137 height 5
click at [335, 155] on textarea at bounding box center [336, 151] width 129 height 30
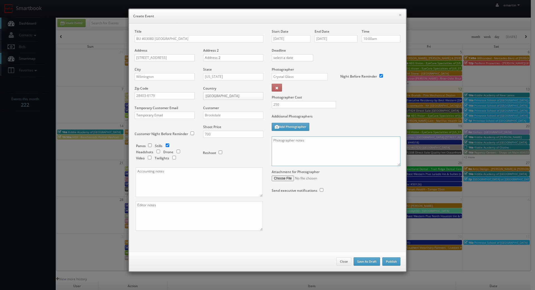
paste textarea "Onsite contact is We need to deliver 10 stills to the client so please take at …"
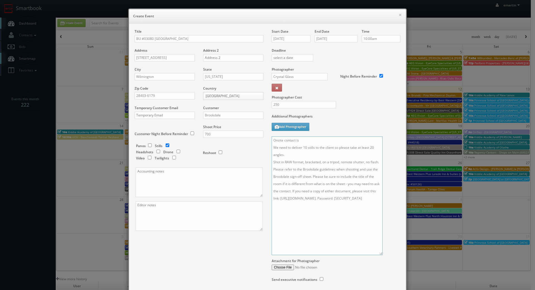
drag, startPoint x: 396, startPoint y: 165, endPoint x: 378, endPoint y: 254, distance: 91.1
click at [378, 254] on textarea "Onsite contact is We need to deliver 10 stills to the client so please take at …" at bounding box center [327, 195] width 111 height 119
click at [314, 153] on textarea "Onsite contact is We need to deliver 10 stills to the client so please take at …" at bounding box center [327, 195] width 111 height 119
click at [378, 177] on textarea "Onsite contact is We need to deliver 10 stills to the client so please take at …" at bounding box center [327, 195] width 111 height 119
click at [375, 186] on textarea "Onsite contact is We need to deliver 10 stills to the client so please take at …" at bounding box center [327, 195] width 111 height 119
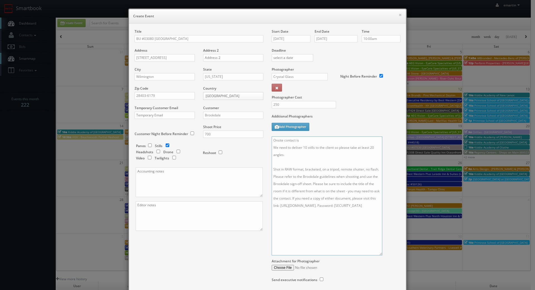
click at [311, 184] on textarea "Onsite contact is We need to deliver 10 stills to the client so please take at …" at bounding box center [327, 195] width 111 height 119
click at [379, 167] on textarea "Onsite contact is We need to deliver 10 stills to the client so please take at …" at bounding box center [327, 195] width 111 height 119
click at [319, 140] on textarea "Onsite contact is We need to deliver 10 stills to the client so please take at …" at bounding box center [327, 195] width 111 height 119
paste textarea "Staci stewart"
drag, startPoint x: 307, startPoint y: 141, endPoint x: 301, endPoint y: 155, distance: 15.2
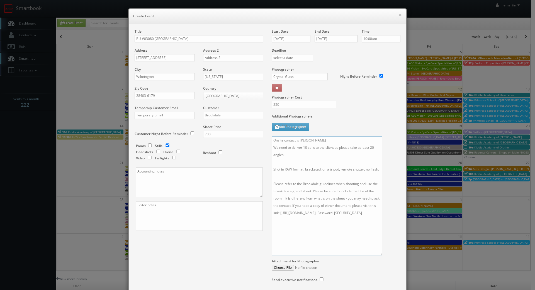
click at [307, 141] on textarea "Onsite contact is Staci stewart We need to deliver 10 stills to the client so p…" at bounding box center [327, 195] width 111 height 119
click at [327, 142] on textarea "Onsite contact is Staci Stewart We need to deliver 10 stills to the client so p…" at bounding box center [327, 195] width 111 height 119
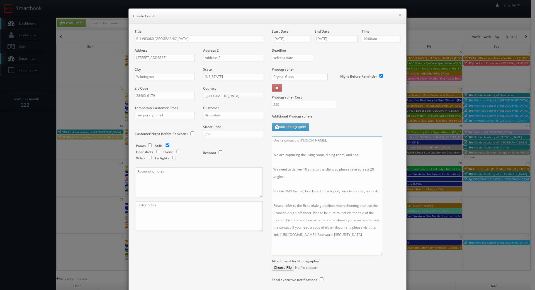
click at [329, 141] on textarea "Onsite contact is Staci Stewart. We are capturing the living room, dining room,…" at bounding box center [327, 195] width 111 height 119
click at [325, 149] on textarea "Onsite contact is Staci Stewart. We are capturing the living room, dining room,…" at bounding box center [327, 195] width 111 height 119
type textarea "Onsite contact is Staci Stewart. We are capturing the living room, dining room,…"
click at [318, 158] on textarea "Onsite contact is Staci Stewart. We are capturing the living room, dining room,…" at bounding box center [327, 195] width 111 height 119
click at [323, 159] on textarea "Onsite contact is Staci Stewart. We are capturing the living room, dining room,…" at bounding box center [327, 195] width 111 height 119
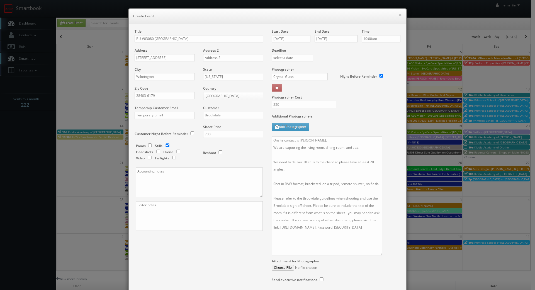
click at [341, 123] on div "Additional Photographers Add Photographer" at bounding box center [336, 125] width 129 height 23
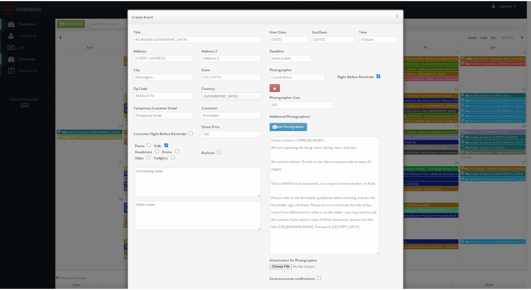
scroll to position [43, 0]
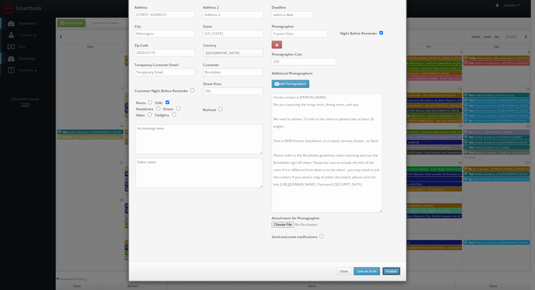
click at [387, 274] on button "Publish" at bounding box center [392, 271] width 18 height 8
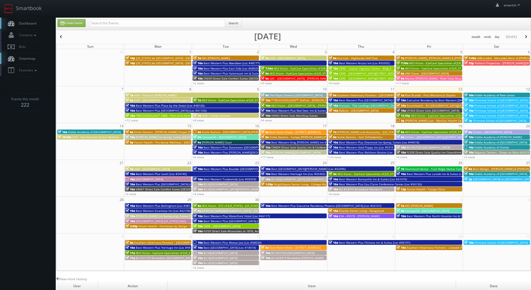
click at [42, 24] on link "Dashboard" at bounding box center [28, 23] width 56 height 11
click at [73, 22] on link "Create Event" at bounding box center [71, 23] width 28 height 8
type input "[DATE]"
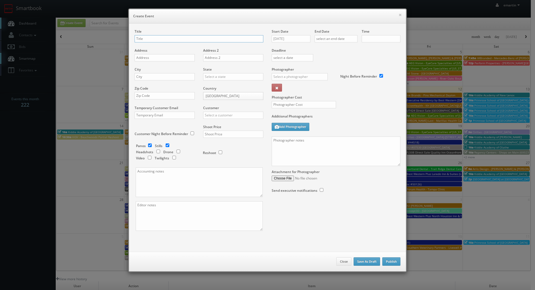
checkbox input "true"
type input "10:00am"
checkbox input "true"
paste input "BU #24394"
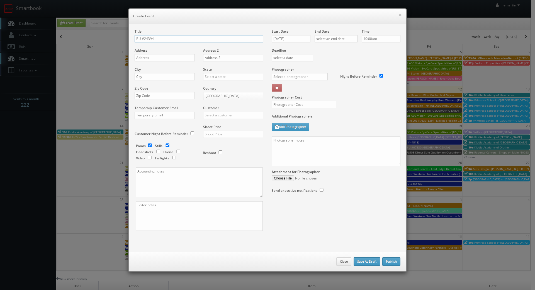
click at [206, 39] on input "BU #24394" at bounding box center [199, 38] width 129 height 7
paste input "Brookdale Potomac"
type input "BU #24394 [GEOGRAPHIC_DATA]"
click at [149, 58] on input "text" at bounding box center [165, 57] width 60 height 7
paste input "[STREET_ADDRESS]"
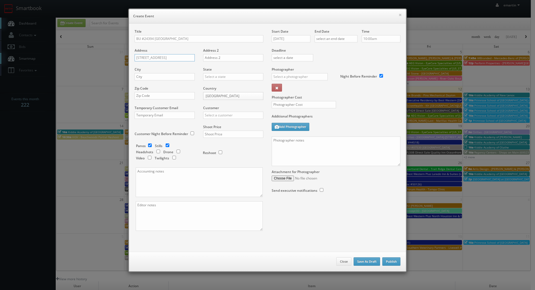
type input "[STREET_ADDRESS]"
click at [170, 73] on div "City" at bounding box center [167, 76] width 64 height 19
click at [174, 75] on input "text" at bounding box center [165, 76] width 60 height 7
paste input "Potomac"
type input "Potomac"
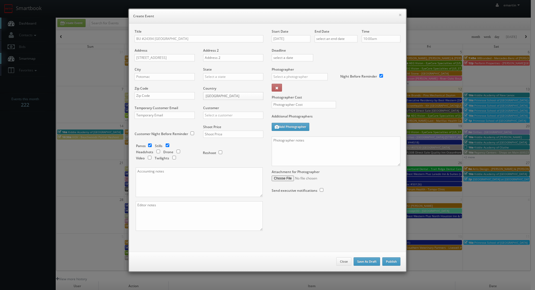
click at [200, 74] on div "State [US_STATE] [US_STATE] [US_STATE] [US_STATE] [US_STATE] [US_STATE] [US_STA…" at bounding box center [231, 76] width 64 height 19
click at [208, 76] on input "text" at bounding box center [233, 76] width 60 height 7
click at [215, 83] on div "[US_STATE]" at bounding box center [234, 85] width 60 height 9
type input "[US_STATE]"
drag, startPoint x: 161, startPoint y: 92, endPoint x: 172, endPoint y: 96, distance: 11.1
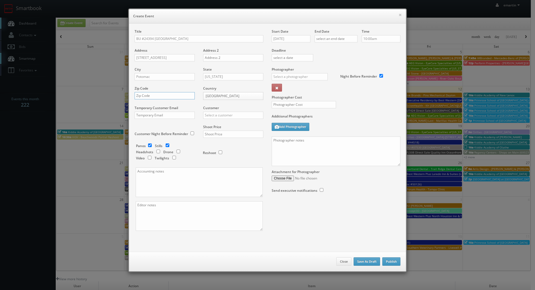
click at [161, 92] on input "text" at bounding box center [165, 95] width 60 height 7
paste input "20854"
type input "20854"
click at [223, 113] on input "text" at bounding box center [233, 115] width 60 height 7
type input "n"
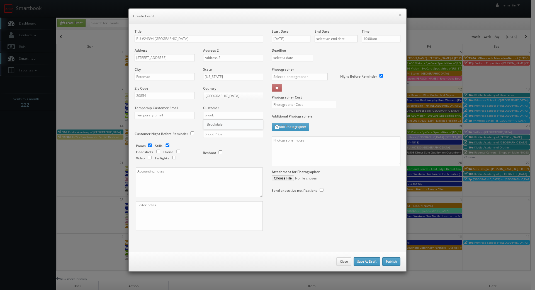
click at [220, 122] on div "Brookdale" at bounding box center [234, 124] width 60 height 9
type input "Brookdale"
click at [221, 129] on div "Shoot Price" at bounding box center [231, 133] width 64 height 19
click at [223, 132] on input "text" at bounding box center [233, 134] width 60 height 7
type input "700"
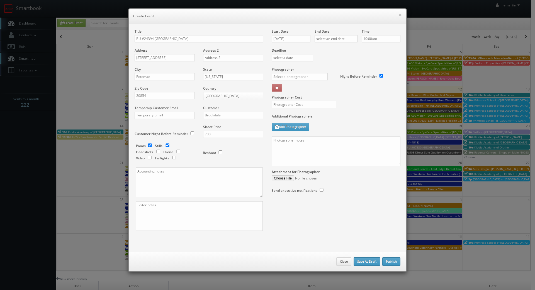
click at [231, 151] on div "Reshoot" at bounding box center [231, 149] width 56 height 13
click at [149, 144] on input "checkbox" at bounding box center [150, 145] width 8 height 4
checkbox input "false"
click at [292, 39] on input "[DATE]" at bounding box center [291, 38] width 39 height 7
click at [324, 48] on icon at bounding box center [323, 49] width 3 height 4
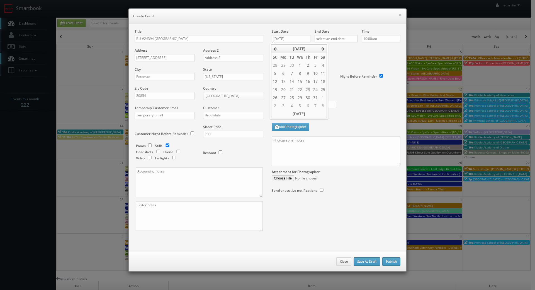
drag, startPoint x: 300, startPoint y: 74, endPoint x: 340, endPoint y: 54, distance: 45.2
click at [300, 75] on td "8" at bounding box center [300, 73] width 9 height 8
type input "10/08/2025"
click at [341, 40] on input "text" at bounding box center [336, 38] width 43 height 7
click at [364, 47] on icon at bounding box center [365, 49] width 3 height 4
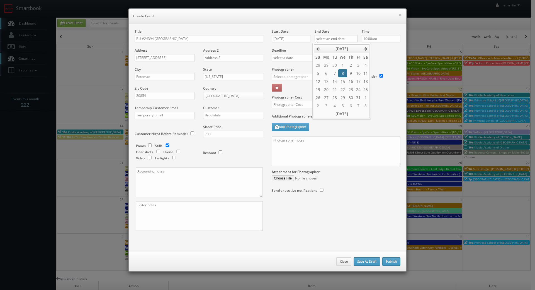
drag, startPoint x: 344, startPoint y: 75, endPoint x: 381, endPoint y: 59, distance: 39.8
click at [344, 75] on td "8" at bounding box center [343, 73] width 9 height 8
type input "10/08/2025"
click at [394, 56] on div "Deadline" at bounding box center [336, 48] width 137 height 38
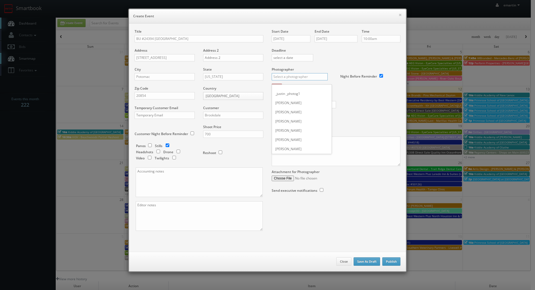
click at [284, 74] on input "text" at bounding box center [300, 76] width 56 height 7
click at [279, 91] on div "[PERSON_NAME]" at bounding box center [302, 89] width 60 height 9
type input "[PERSON_NAME]"
click at [284, 108] on div at bounding box center [302, 107] width 69 height 13
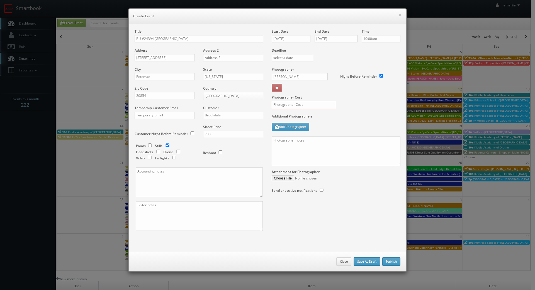
click at [286, 102] on input "text" at bounding box center [304, 104] width 64 height 7
type input "250"
click at [373, 104] on div "Photographer Cost 250" at bounding box center [336, 90] width 137 height 47
click at [313, 148] on textarea at bounding box center [336, 151] width 129 height 30
click at [341, 158] on textarea at bounding box center [336, 151] width 129 height 30
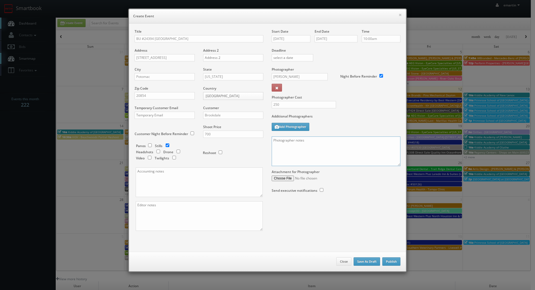
paste textarea "Onsite contact is We need to deliver 10 stills to the client so please take at …"
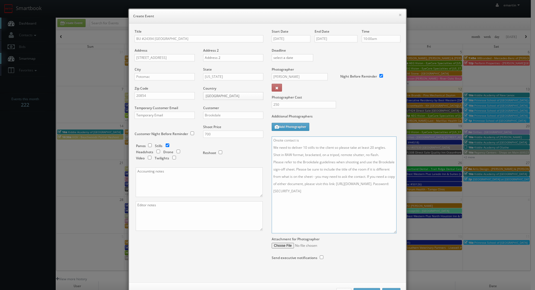
drag, startPoint x: 395, startPoint y: 163, endPoint x: 391, endPoint y: 230, distance: 67.3
click at [391, 230] on textarea "Onsite contact is We need to deliver 10 stills to the client so please take at …" at bounding box center [334, 184] width 125 height 97
click at [324, 141] on textarea "Onsite contact is We need to deliver 10 stills to the client so please take at …" at bounding box center [334, 184] width 125 height 97
click at [386, 163] on textarea "Onsite contact is We need to deliver 10 stills to the client so please take at …" at bounding box center [334, 184] width 125 height 97
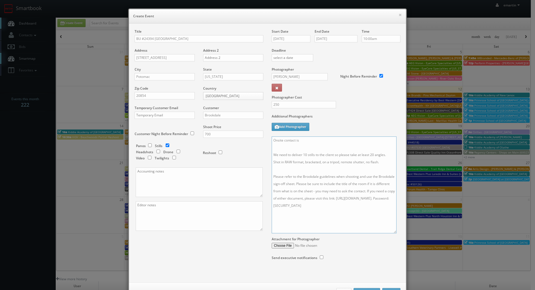
click at [358, 147] on textarea "Onsite contact is We need to deliver 10 stills to the client so please take at …" at bounding box center [334, 184] width 125 height 97
click at [349, 140] on textarea "Onsite contact is We need to deliver 10 stills to the client so please take at …" at bounding box center [334, 184] width 125 height 97
paste textarea "Theodore Prokopis"
type textarea "Onsite contact is Theodore Prokopis. We need to deliver 10 stills to the client…"
click at [348, 129] on div "Additional Photographers Add Photographer" at bounding box center [336, 125] width 129 height 23
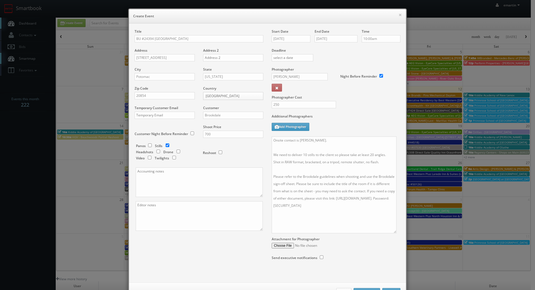
click at [348, 256] on div "Start Date 10/08/2025 End Date 10/08/2025 Time 10:00am Deadline Photographer Na…" at bounding box center [336, 150] width 137 height 242
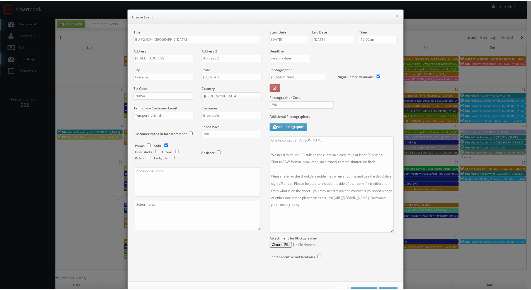
scroll to position [21, 0]
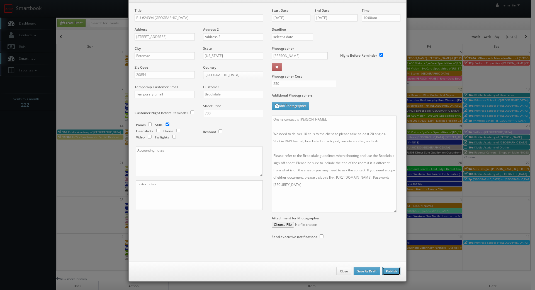
click at [395, 270] on button "Publish" at bounding box center [392, 271] width 18 height 8
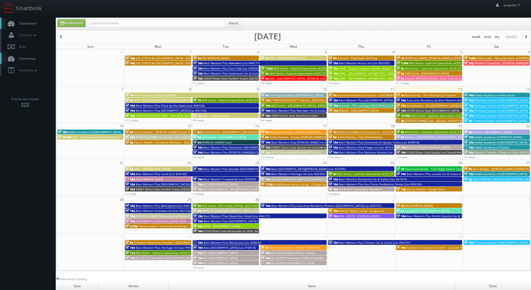
click at [32, 28] on link "Dashboard" at bounding box center [28, 23] width 56 height 11
click at [39, 24] on link "Dashboard" at bounding box center [28, 23] width 56 height 11
click at [36, 21] on span "Dashboard" at bounding box center [26, 23] width 20 height 5
click at [70, 24] on link "Create Event" at bounding box center [71, 23] width 28 height 8
type input "[DATE]"
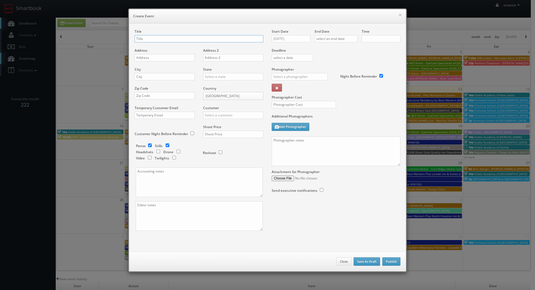
checkbox input "true"
type input "10:00am"
checkbox input "true"
click at [160, 45] on div "Title" at bounding box center [199, 38] width 129 height 19
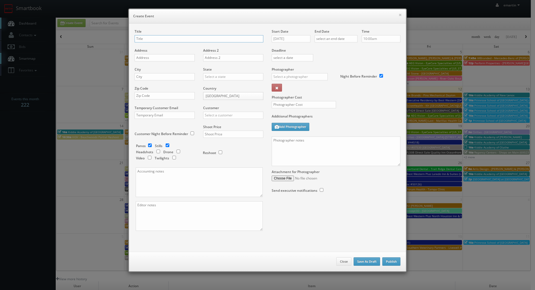
click at [161, 38] on input "text" at bounding box center [199, 38] width 129 height 7
type input "v"
paste input "BU #07060"
click at [207, 44] on div "Title BU #07060" at bounding box center [199, 38] width 129 height 19
click at [208, 40] on input "BU #07060" at bounding box center [199, 38] width 129 height 7
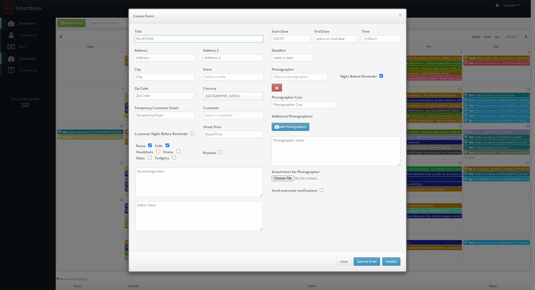
paste input "Brookdale North Boulder"
type input "BU #[GEOGRAPHIC_DATA]"
click at [137, 55] on input "text" at bounding box center [165, 57] width 60 height 7
paste input "3350 30th Street"
type input "3350 30th Street"
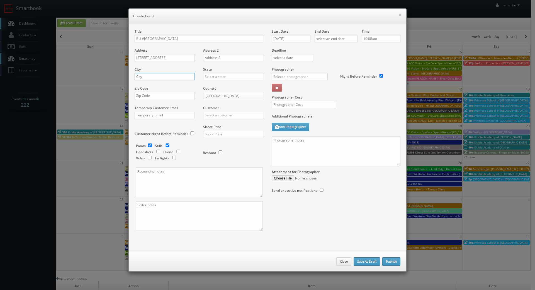
click at [187, 76] on input "text" at bounding box center [165, 76] width 60 height 7
paste input "Boulder"
type input "Boulder"
click at [210, 76] on input "text" at bounding box center [233, 76] width 60 height 7
drag, startPoint x: 212, startPoint y: 80, endPoint x: 214, endPoint y: 83, distance: 3.9
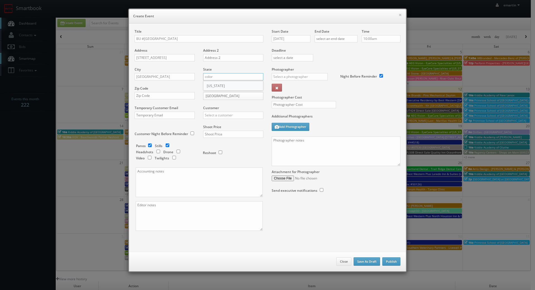
click at [213, 81] on div "State color Alabama Alaska Arizona Arkansas California Colorado Connecticut Del…" at bounding box center [231, 76] width 64 height 19
click at [214, 83] on div "[US_STATE]" at bounding box center [234, 85] width 60 height 9
type input "[US_STATE]"
click at [167, 95] on input "text" at bounding box center [165, 95] width 60 height 7
paste input "80301-5608"
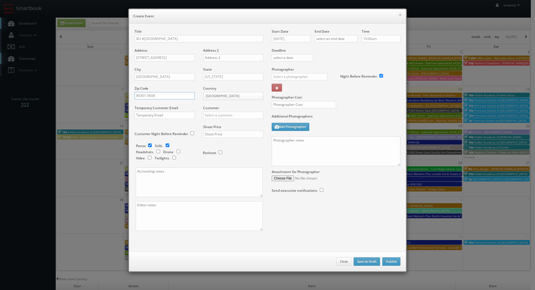
type input "80301-5608"
click at [220, 117] on input "text" at bounding box center [233, 115] width 60 height 7
click at [218, 121] on div "Brookdale" at bounding box center [234, 124] width 60 height 9
type input "Brookdale"
click at [217, 128] on label "Shoot Price" at bounding box center [212, 126] width 18 height 5
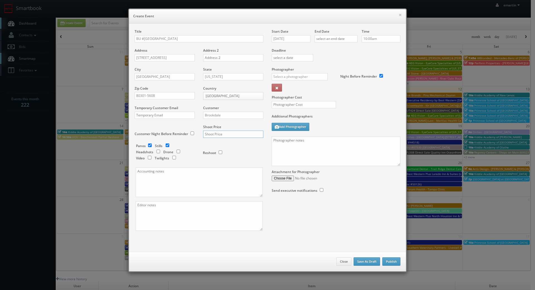
click at [222, 134] on input "text" at bounding box center [233, 134] width 60 height 7
type input "700"
click at [242, 152] on div "Reshoot" at bounding box center [231, 149] width 56 height 13
click at [147, 144] on input "checkbox" at bounding box center [150, 145] width 8 height 4
checkbox input "false"
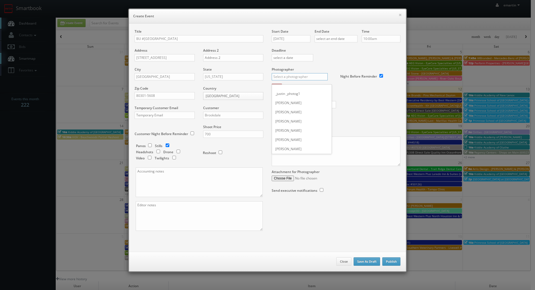
click at [292, 76] on input "text" at bounding box center [300, 76] width 56 height 7
click at [293, 91] on div "Alexandra Quinn" at bounding box center [302, 89] width 60 height 9
type input "Alexandra Quinn"
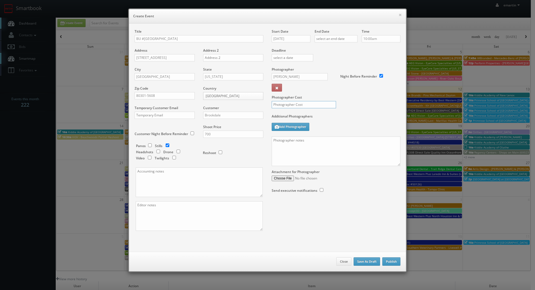
click at [291, 104] on input "text" at bounding box center [304, 104] width 64 height 7
type input "250"
click at [344, 96] on label "Photographer Cost" at bounding box center [336, 97] width 137 height 5
click at [294, 39] on input "09/12/2025" at bounding box center [291, 38] width 39 height 7
click at [323, 50] on icon at bounding box center [323, 49] width 3 height 4
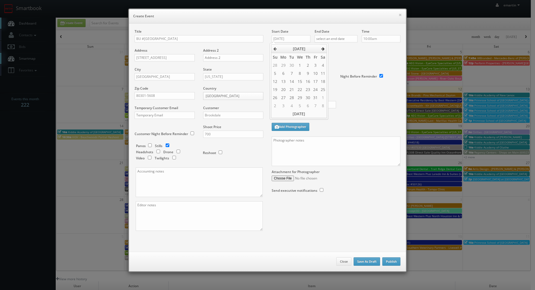
click at [324, 50] on icon at bounding box center [323, 49] width 3 height 4
click at [294, 71] on td "4" at bounding box center [292, 73] width 8 height 8
type input "11/04/2025"
click at [350, 53] on div "Deadline" at bounding box center [336, 48] width 137 height 38
click at [344, 38] on input "text" at bounding box center [336, 38] width 43 height 7
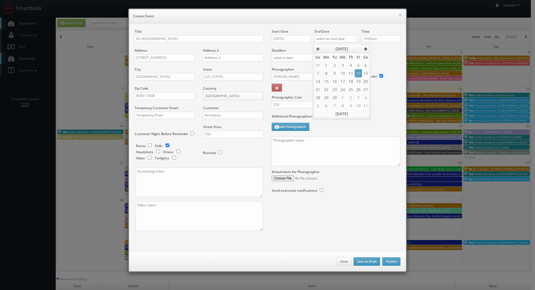
click at [365, 47] on th at bounding box center [366, 49] width 8 height 8
click at [365, 47] on icon at bounding box center [365, 49] width 3 height 4
click at [333, 74] on td "4" at bounding box center [335, 73] width 8 height 8
type input "11/04/2025"
click at [377, 61] on div "Deadline" at bounding box center [336, 48] width 137 height 38
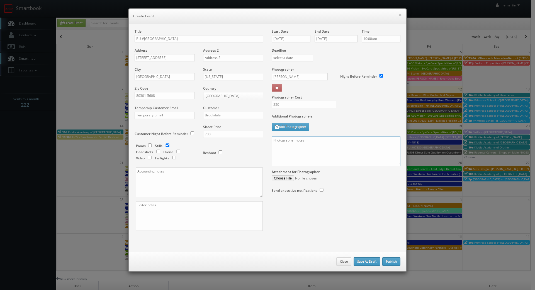
click at [317, 160] on textarea at bounding box center [336, 151] width 129 height 30
paste textarea "Onsite contact is We need to deliver 10 stills to the client so please take at …"
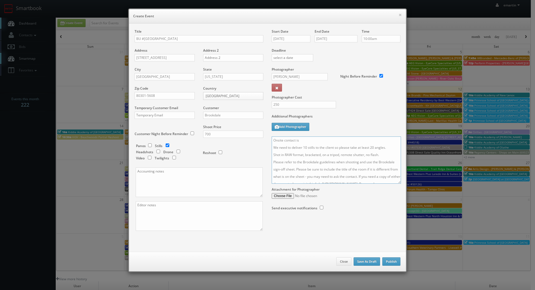
drag, startPoint x: 397, startPoint y: 165, endPoint x: 404, endPoint y: 231, distance: 66.7
click at [401, 184] on textarea "Onsite contact is We need to deliver 10 stills to the client so please take at …" at bounding box center [336, 159] width 129 height 47
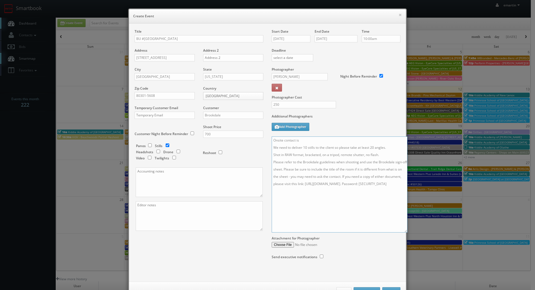
click at [325, 144] on textarea "Onsite contact is We need to deliver 10 stills to the client so please take at …" at bounding box center [340, 184] width 136 height 96
click at [376, 143] on textarea "Onsite contact is We need to deliver 10 stills to the client so please take at …" at bounding box center [340, 184] width 136 height 96
click at [396, 158] on textarea "Onsite contact is We need to deliver 10 stills to the client so please take at …" at bounding box center [340, 184] width 136 height 96
click at [392, 163] on textarea "Onsite contact is We need to deliver 10 stills to the client so please take at …" at bounding box center [340, 184] width 136 height 96
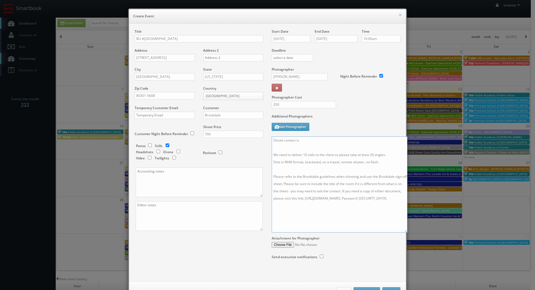
click at [320, 142] on textarea "Onsite contact is We need to deliver 10 stills to the client so please take at …" at bounding box center [340, 184] width 136 height 96
paste textarea "Jenna Jeffords"
type textarea "Onsite contact is Jenna Jeffords We need to deliver 10 stills to the client so …"
drag, startPoint x: 194, startPoint y: 246, endPoint x: 204, endPoint y: 245, distance: 10.7
click at [195, 248] on div "Title BU #07060 Brookdale North Boulder Address 3350 30th Street Address 2 City…" at bounding box center [268, 149] width 274 height 241
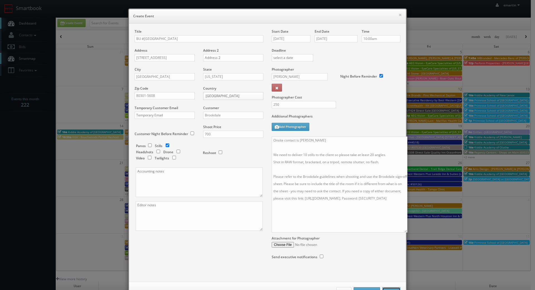
click at [397, 288] on button "Publish" at bounding box center [392, 291] width 18 height 8
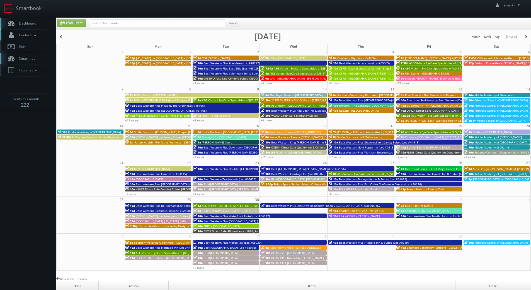
click at [37, 29] on link "Contacts" at bounding box center [28, 34] width 56 height 11
click at [38, 25] on link "Dashboard" at bounding box center [28, 23] width 56 height 11
click at [32, 20] on link "Dashboard" at bounding box center [28, 23] width 56 height 11
drag, startPoint x: 0, startPoint y: 0, endPoint x: 73, endPoint y: 22, distance: 76.5
click at [73, 22] on link "Create Event" at bounding box center [71, 23] width 28 height 8
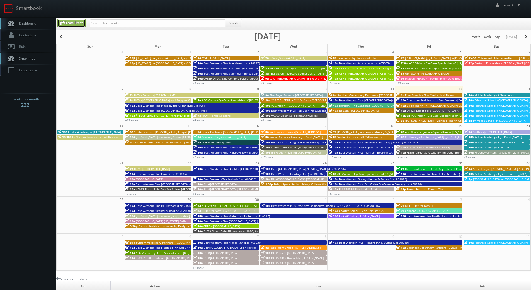
type input "[DATE]"
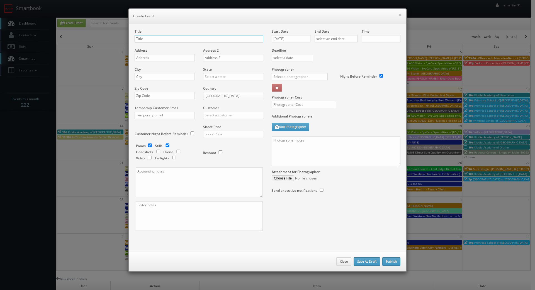
checkbox input "true"
type input "10:00am"
checkbox input "true"
paste input "BU #18500"
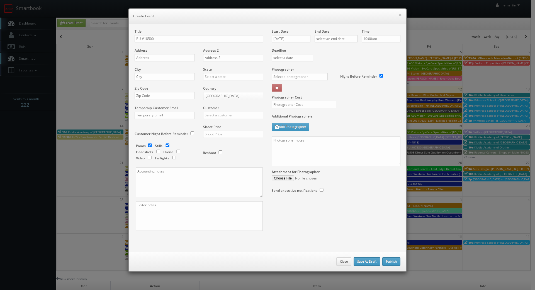
click at [183, 42] on div "Title BU #18500" at bounding box center [199, 38] width 129 height 19
click at [182, 39] on input "BU #18500" at bounding box center [199, 38] width 129 height 7
paste input "[GEOGRAPHIC_DATA]"
type input "BU #[GEOGRAPHIC_DATA]"
click at [161, 56] on input "text" at bounding box center [165, 57] width 60 height 7
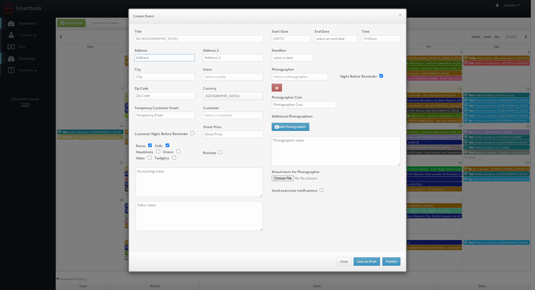
paste input "[STREET_ADDRESS][PERSON_NAME]"
type input "[STREET_ADDRESS][PERSON_NAME]"
click at [162, 73] on input "text" at bounding box center [165, 76] width 60 height 7
paste input "Monroe"
type input "Monroe"
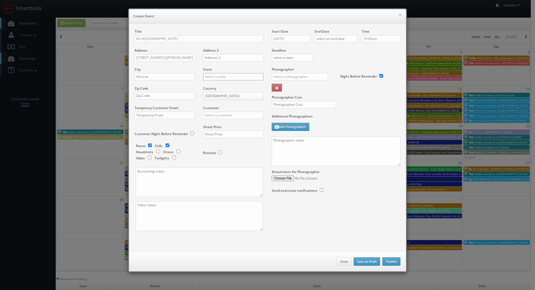
click at [228, 79] on input "text" at bounding box center [233, 76] width 60 height 7
click at [227, 83] on div "[US_STATE]" at bounding box center [234, 85] width 60 height 9
type input "[US_STATE]"
drag, startPoint x: 166, startPoint y: 96, endPoint x: 170, endPoint y: 97, distance: 4.1
click at [166, 96] on input "text" at bounding box center [165, 95] width 60 height 7
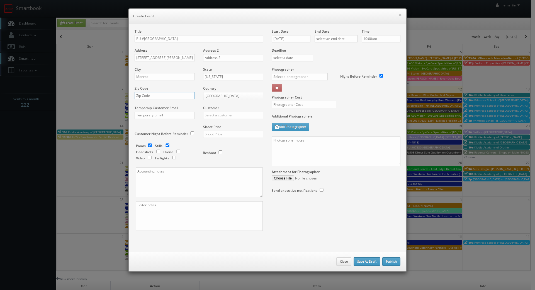
paste input "28112"
type input "28112"
click at [226, 119] on div "Customer Choice Hotels ACC Concept3D Firebirds GBV Choice Hotels Canada Heartla…" at bounding box center [231, 114] width 64 height 19
click at [225, 118] on input "text" at bounding box center [233, 115] width 60 height 7
click at [212, 124] on div "Brookdale" at bounding box center [234, 124] width 60 height 9
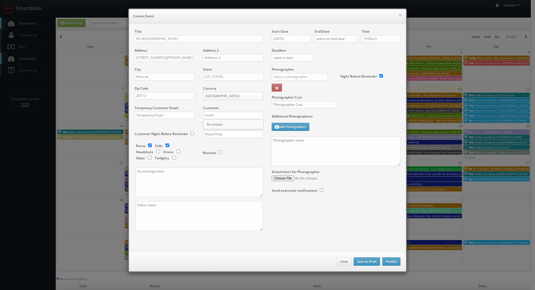
type input "Brookdale"
click at [213, 133] on input "text" at bounding box center [233, 134] width 60 height 7
type input "700"
click at [150, 144] on input "checkbox" at bounding box center [150, 145] width 8 height 4
checkbox input "false"
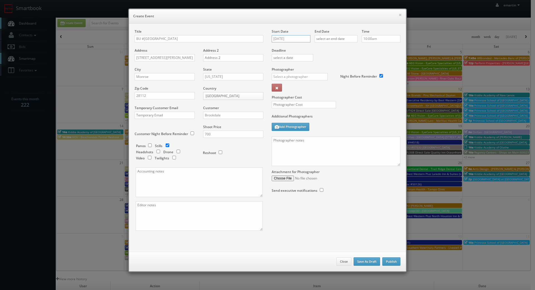
click at [295, 40] on input "[DATE]" at bounding box center [291, 38] width 39 height 7
click at [324, 49] on icon at bounding box center [323, 49] width 3 height 4
click at [300, 71] on td "5" at bounding box center [300, 73] width 9 height 8
type input "[DATE]"
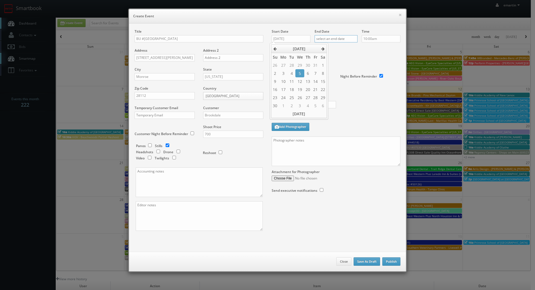
click at [325, 40] on input "text" at bounding box center [336, 38] width 43 height 7
click at [369, 51] on th at bounding box center [366, 49] width 8 height 8
click at [347, 74] on td "5" at bounding box center [343, 73] width 9 height 8
type input "11/05/2025"
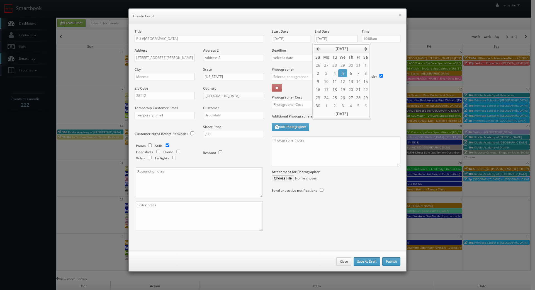
click at [382, 57] on div "Deadline" at bounding box center [336, 48] width 137 height 38
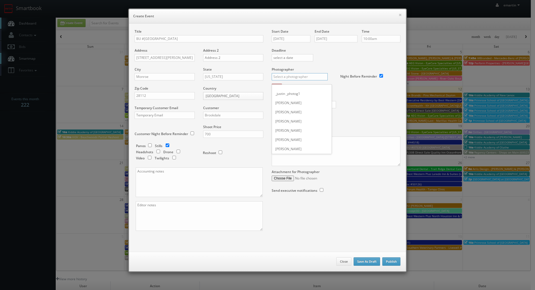
click at [312, 79] on input "text" at bounding box center [300, 76] width 56 height 7
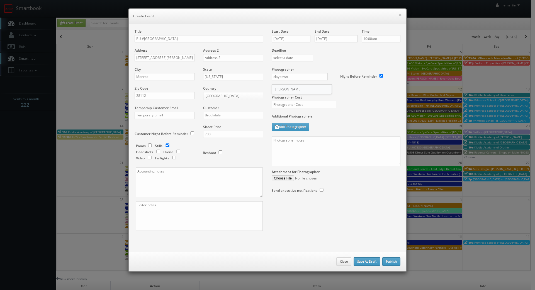
click at [301, 90] on div "Clay Townsend" at bounding box center [302, 89] width 60 height 9
type input "Clay Townsend"
click at [297, 107] on input "text" at bounding box center [304, 104] width 64 height 7
type input "250"
drag, startPoint x: 355, startPoint y: 92, endPoint x: 327, endPoint y: 99, distance: 28.1
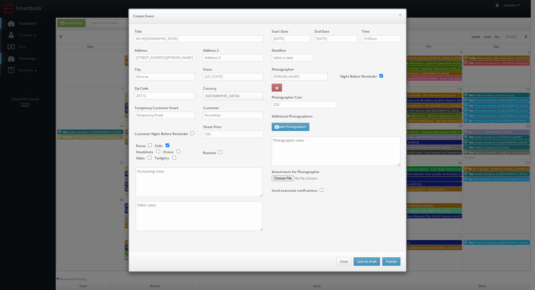
click at [355, 92] on div "Photographer Cost 250" at bounding box center [336, 90] width 137 height 47
drag, startPoint x: 307, startPoint y: 160, endPoint x: 311, endPoint y: 158, distance: 5.1
click at [307, 160] on textarea at bounding box center [336, 151] width 129 height 30
paste textarea "Onsite contact is We need to deliver 10 stills to the client so please take at …"
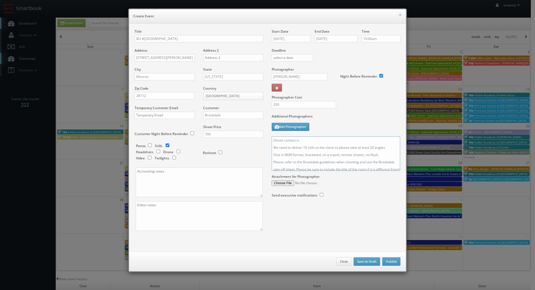
drag, startPoint x: 397, startPoint y: 165, endPoint x: 389, endPoint y: 229, distance: 64.7
click at [389, 171] on textarea "Onsite contact is We need to deliver 10 stills to the client so please take at …" at bounding box center [336, 153] width 129 height 34
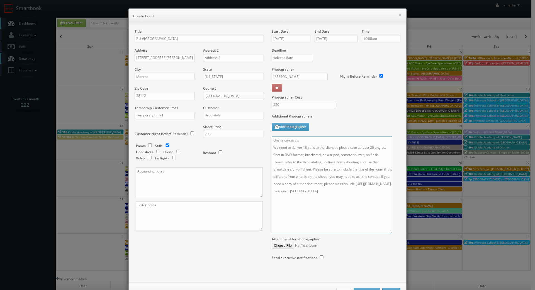
click at [313, 138] on textarea "Onsite contact is We need to deliver 10 stills to the client so please take at …" at bounding box center [332, 184] width 121 height 97
click at [382, 161] on textarea "Onsite contact is We need to deliver 10 stills to the client so please take at …" at bounding box center [332, 184] width 121 height 97
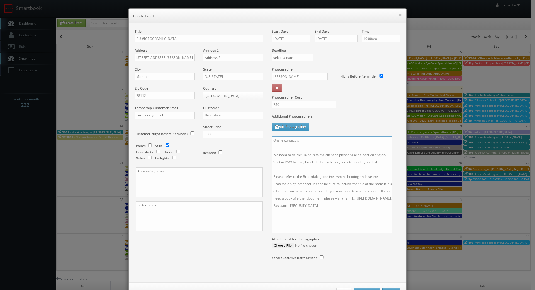
drag, startPoint x: 312, startPoint y: 143, endPoint x: 314, endPoint y: 140, distance: 3.4
click at [312, 143] on textarea "Onsite contact is We need to deliver 10 stills to the client so please take at …" at bounding box center [332, 184] width 121 height 97
paste textarea "Sheila Madigan"
type textarea "Onsite contact is Sheila Madigan. Capturing common areas only. We need to deliv…"
click at [352, 125] on div "Additional Photographers Add Photographer" at bounding box center [336, 125] width 129 height 23
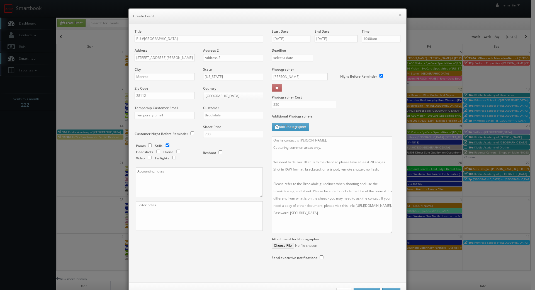
drag, startPoint x: 338, startPoint y: 268, endPoint x: 349, endPoint y: 266, distance: 11.3
click at [338, 267] on div "Start Date 11/05/2025 End Date 11/05/2025 Time 10:00am Deadline Photographer Cl…" at bounding box center [336, 150] width 137 height 242
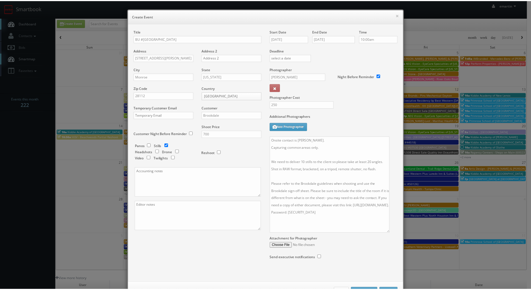
scroll to position [21, 0]
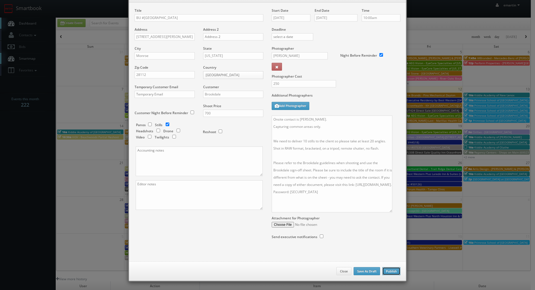
click at [389, 272] on button "Publish" at bounding box center [392, 271] width 18 height 8
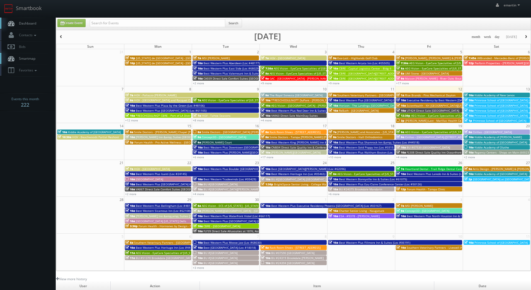
drag, startPoint x: 40, startPoint y: 26, endPoint x: 36, endPoint y: 18, distance: 8.9
click at [39, 26] on link "Dashboard" at bounding box center [28, 23] width 56 height 11
click at [24, 24] on span "Dashboard" at bounding box center [26, 23] width 20 height 5
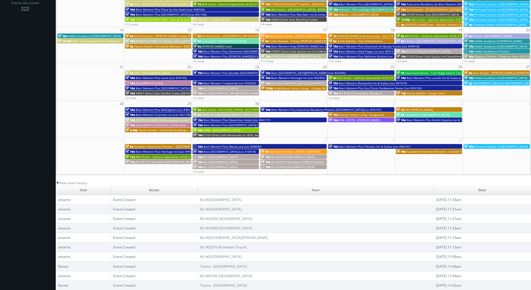
click at [27, 101] on body "Smartbook Toggle Side Navigation Toggle Top Navigation emartin emartin Profile …" at bounding box center [265, 97] width 531 height 386
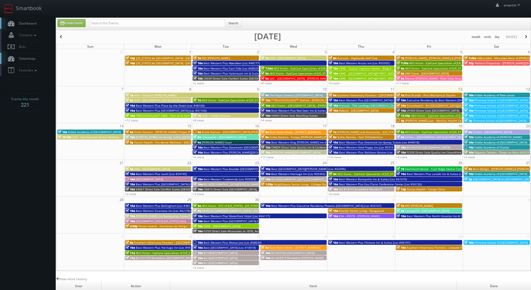
click at [46, 21] on link "Dashboard" at bounding box center [28, 23] width 56 height 11
click at [26, 11] on link "Smartbook" at bounding box center [23, 8] width 46 height 17
click at [24, 21] on link "Dashboard" at bounding box center [28, 23] width 56 height 11
click at [127, 21] on input "text" at bounding box center [158, 23] width 136 height 8
type input "[GEOGRAPHIC_DATA]"
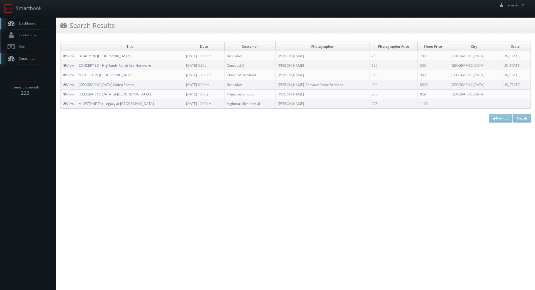
click at [108, 56] on link "BU #07530 [GEOGRAPHIC_DATA]" at bounding box center [105, 56] width 52 height 5
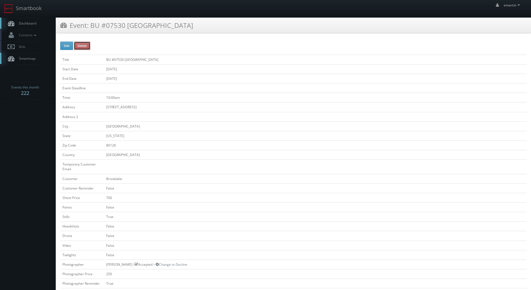
click at [86, 46] on button "Delete" at bounding box center [82, 46] width 16 height 8
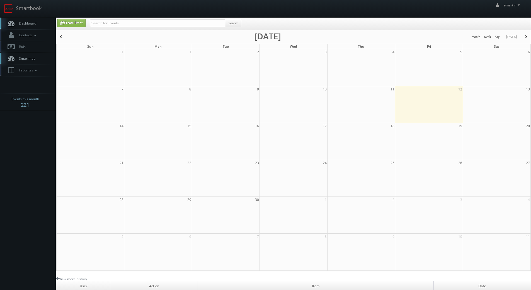
click at [27, 21] on link "Dashboard" at bounding box center [28, 23] width 56 height 11
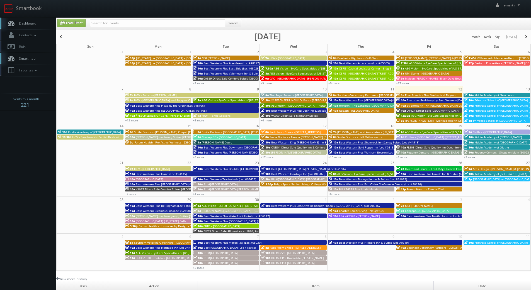
drag, startPoint x: 38, startPoint y: 21, endPoint x: 46, endPoint y: 18, distance: 8.3
click at [38, 21] on link "Dashboard" at bounding box center [28, 23] width 56 height 11
click at [30, 173] on body "Smartbook Toggle Side Navigation Toggle Top Navigation emartin emartin Profile …" at bounding box center [265, 193] width 531 height 386
